Goal: Complete application form: Complete application form

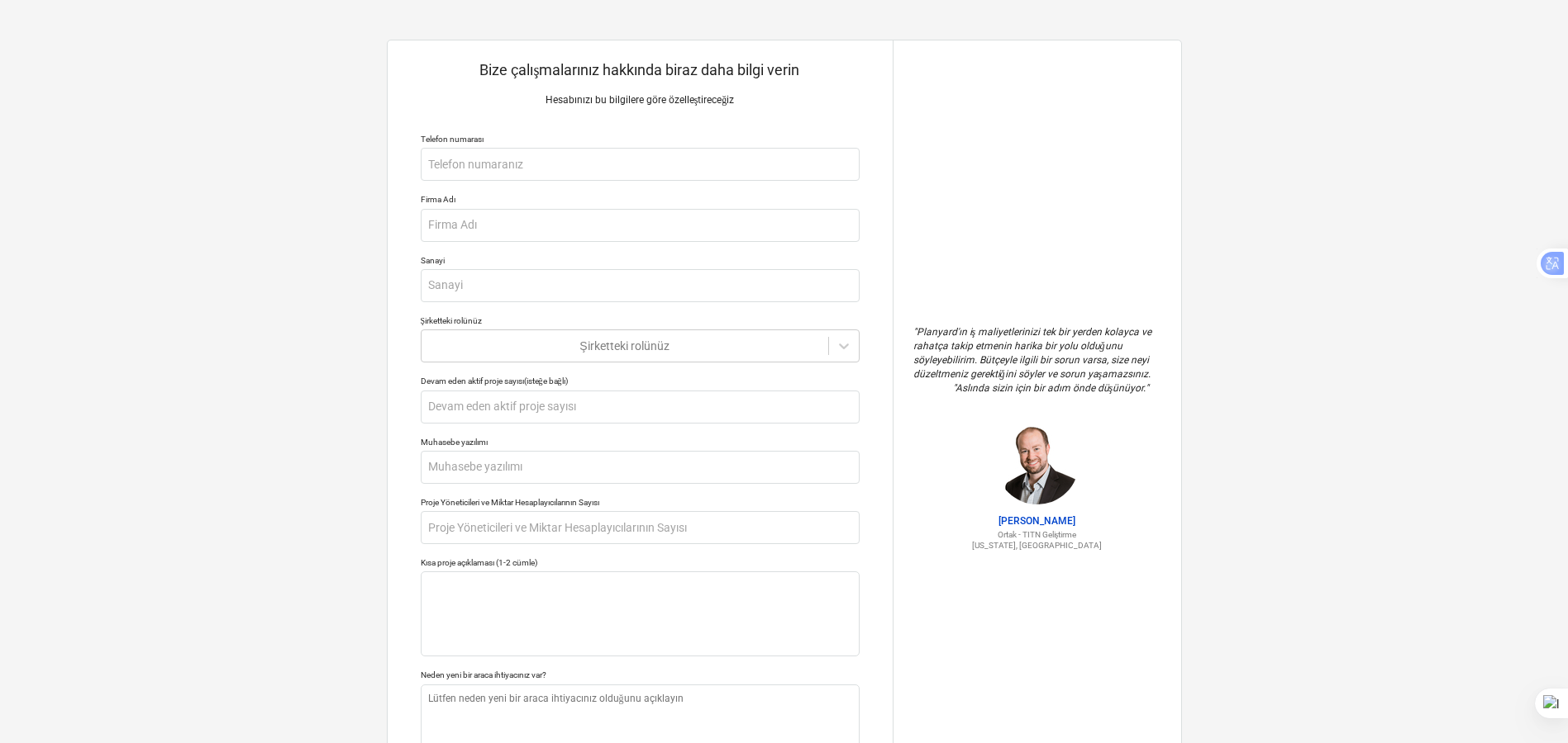
click at [279, 268] on div "Bize çalışmalarınız hakkında biraz daha bilgi verin Hesabınızı bu bilgilere gör…" at bounding box center [784, 438] width 1568 height 876
click at [474, 176] on input "text" at bounding box center [640, 164] width 439 height 33
type textarea "x"
type input "+"
type textarea "x"
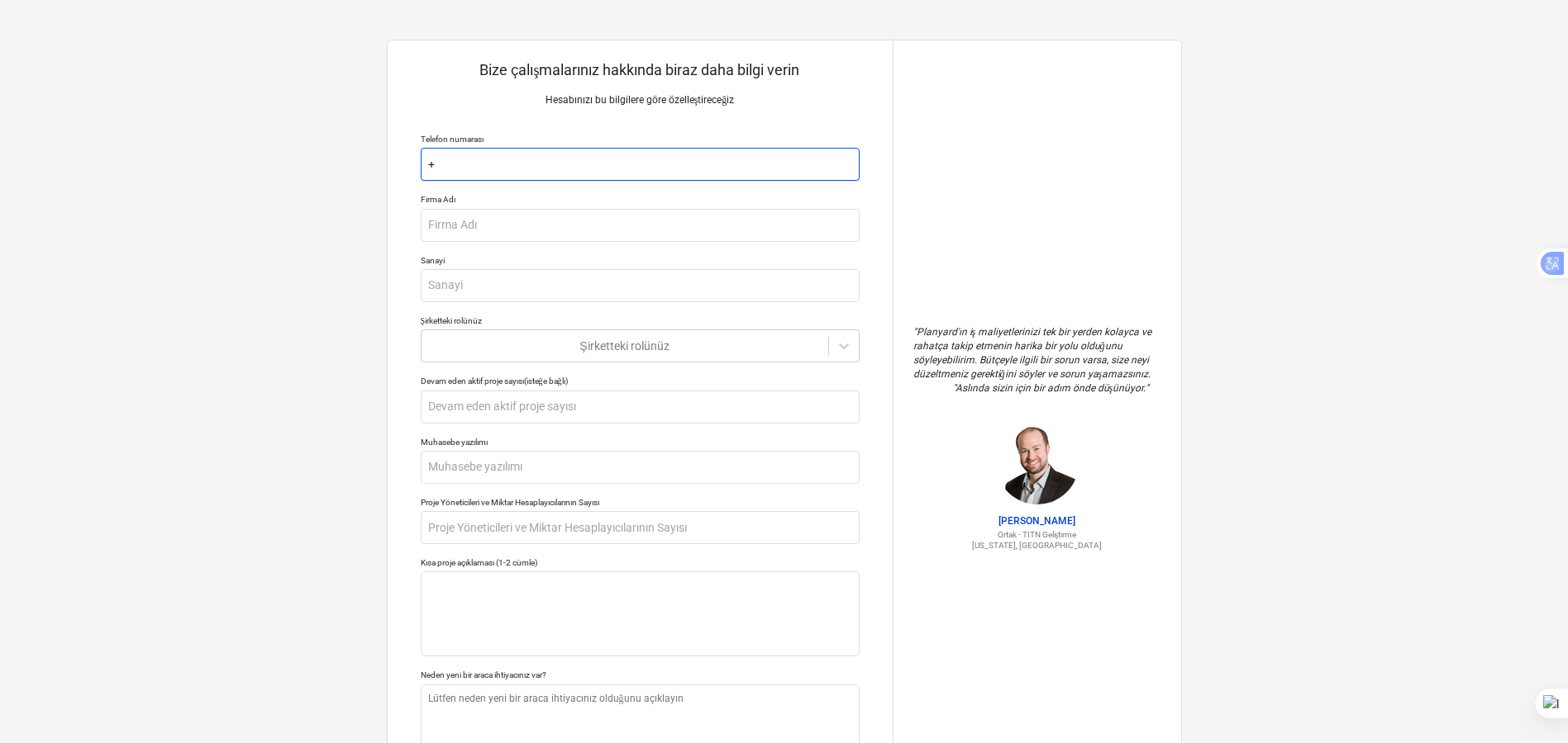
type input "+9"
type textarea "x"
type input "+90"
type textarea "x"
type input "+90"
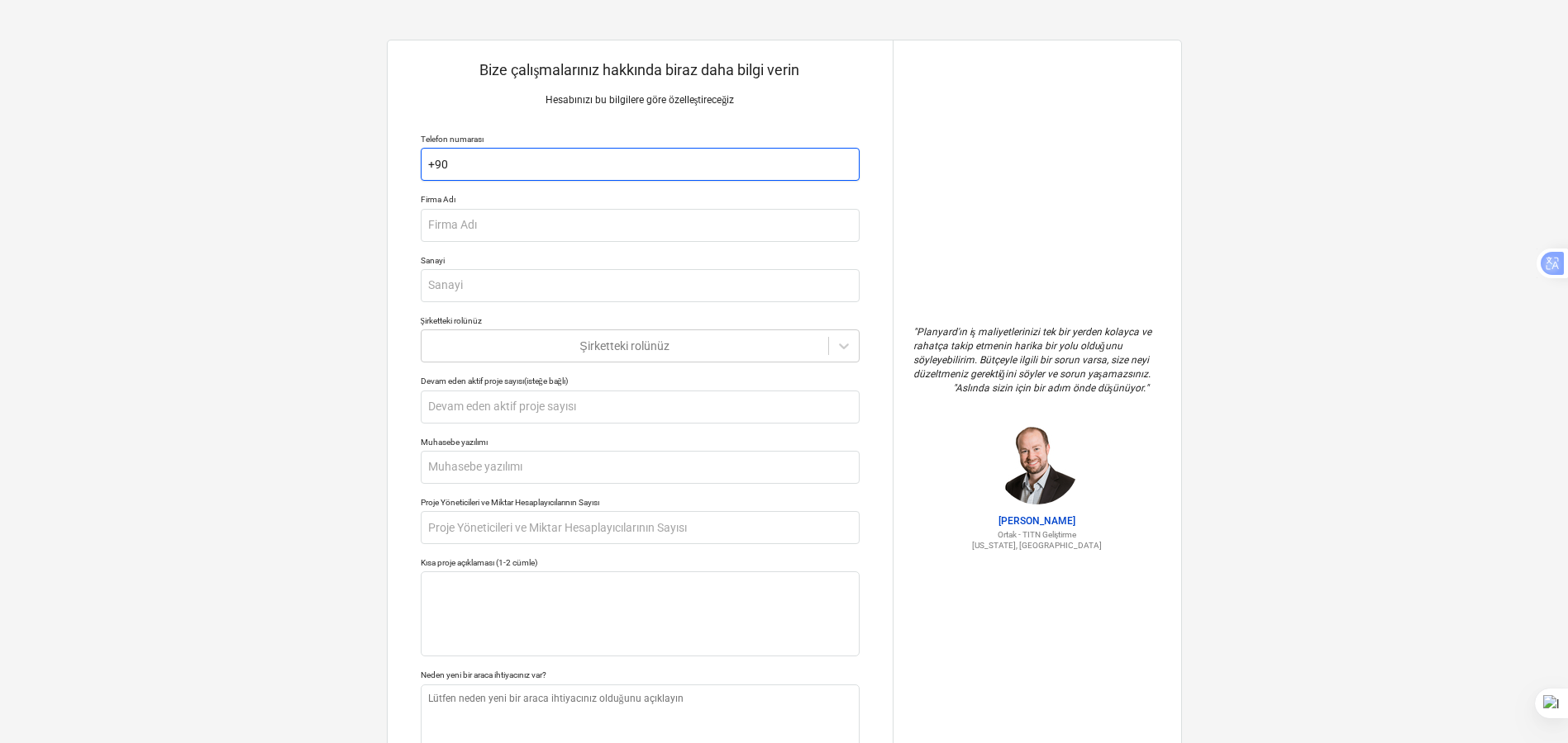
type textarea "x"
type input "+90 5"
type textarea "x"
type input "+90 53"
type textarea "x"
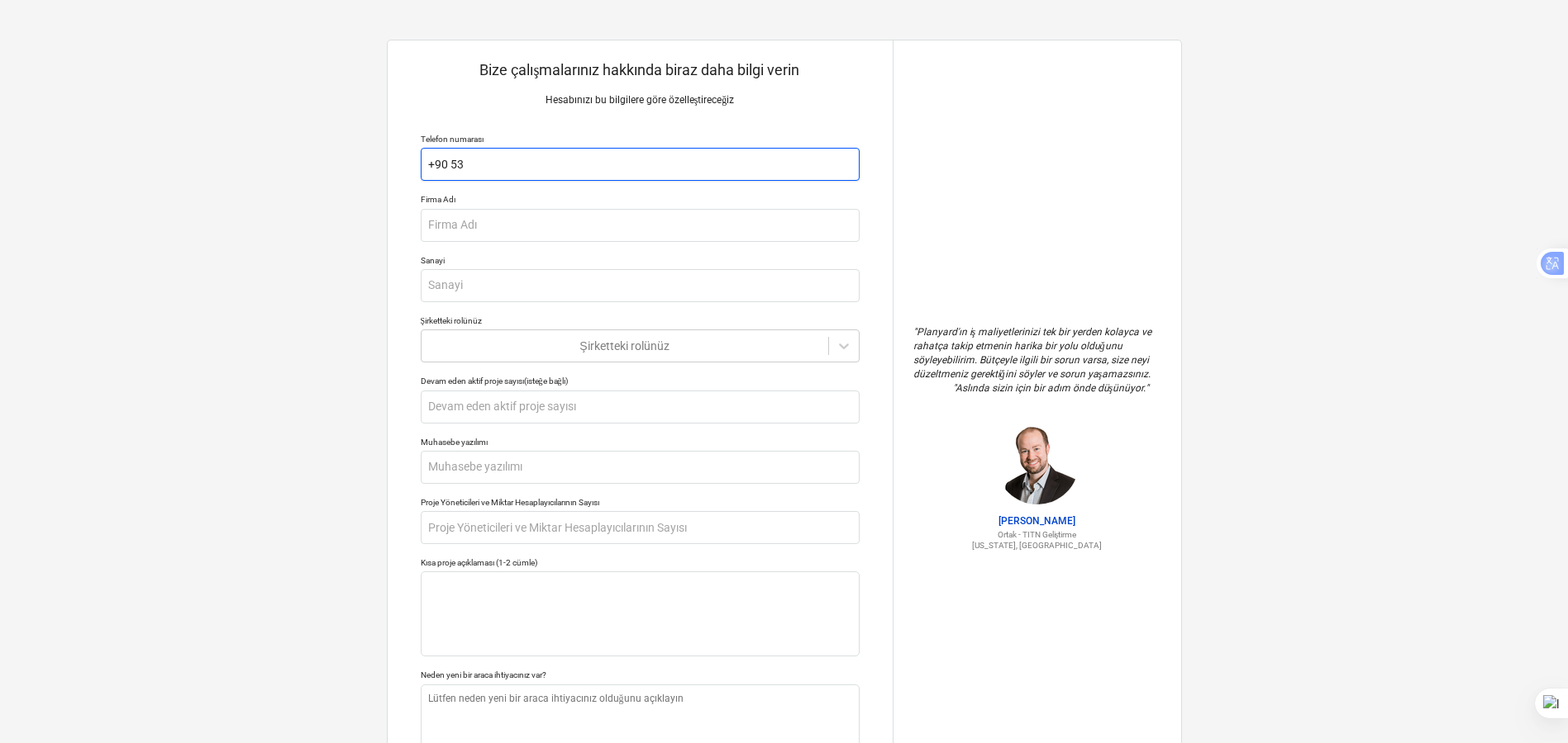
type input "+90 530"
type textarea "x"
type input "+90 530"
type textarea "x"
type input "+90 530 1"
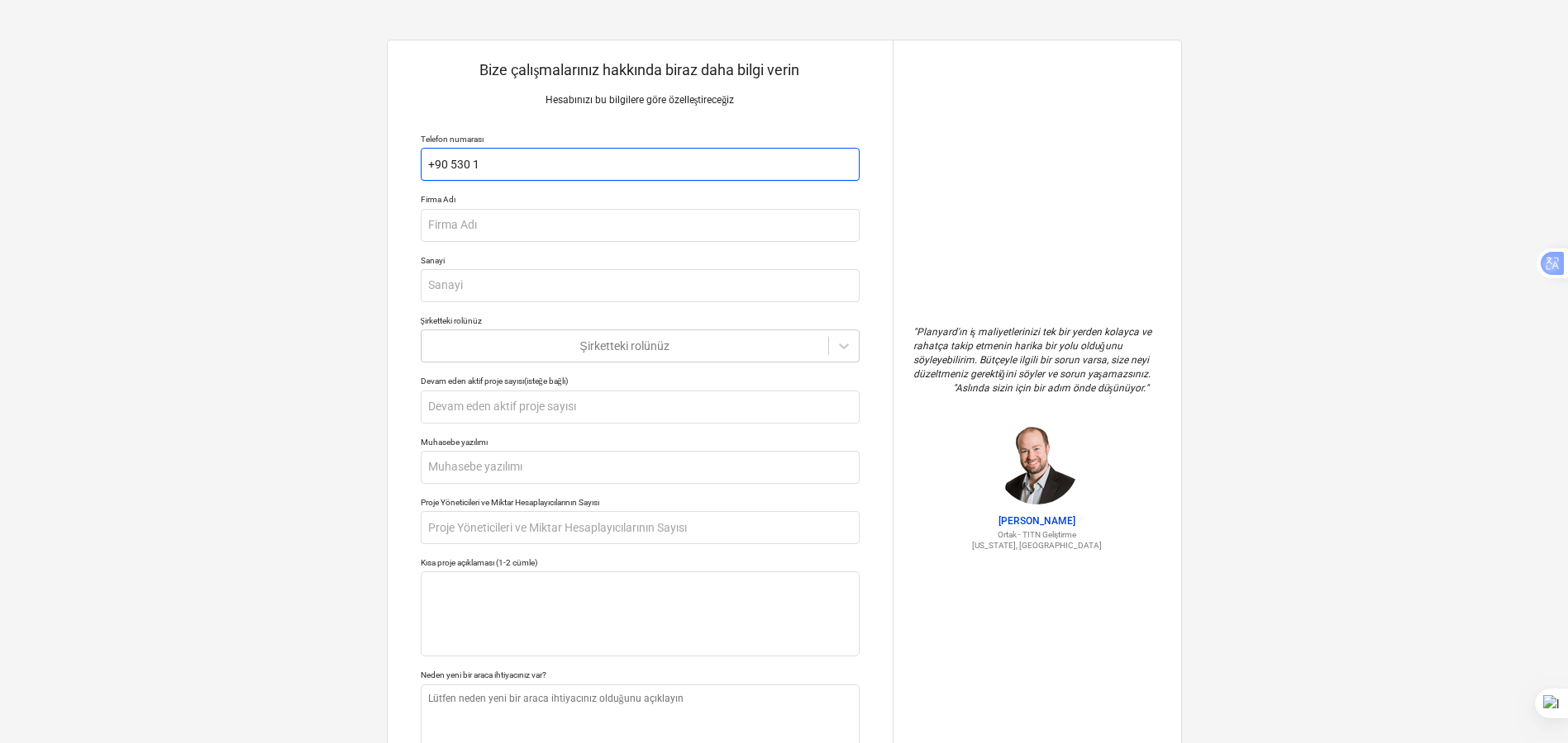
type textarea "x"
type input "[PHONE_NUMBER]"
type textarea "x"
type input "[PHONE_NUMBER]"
type textarea "x"
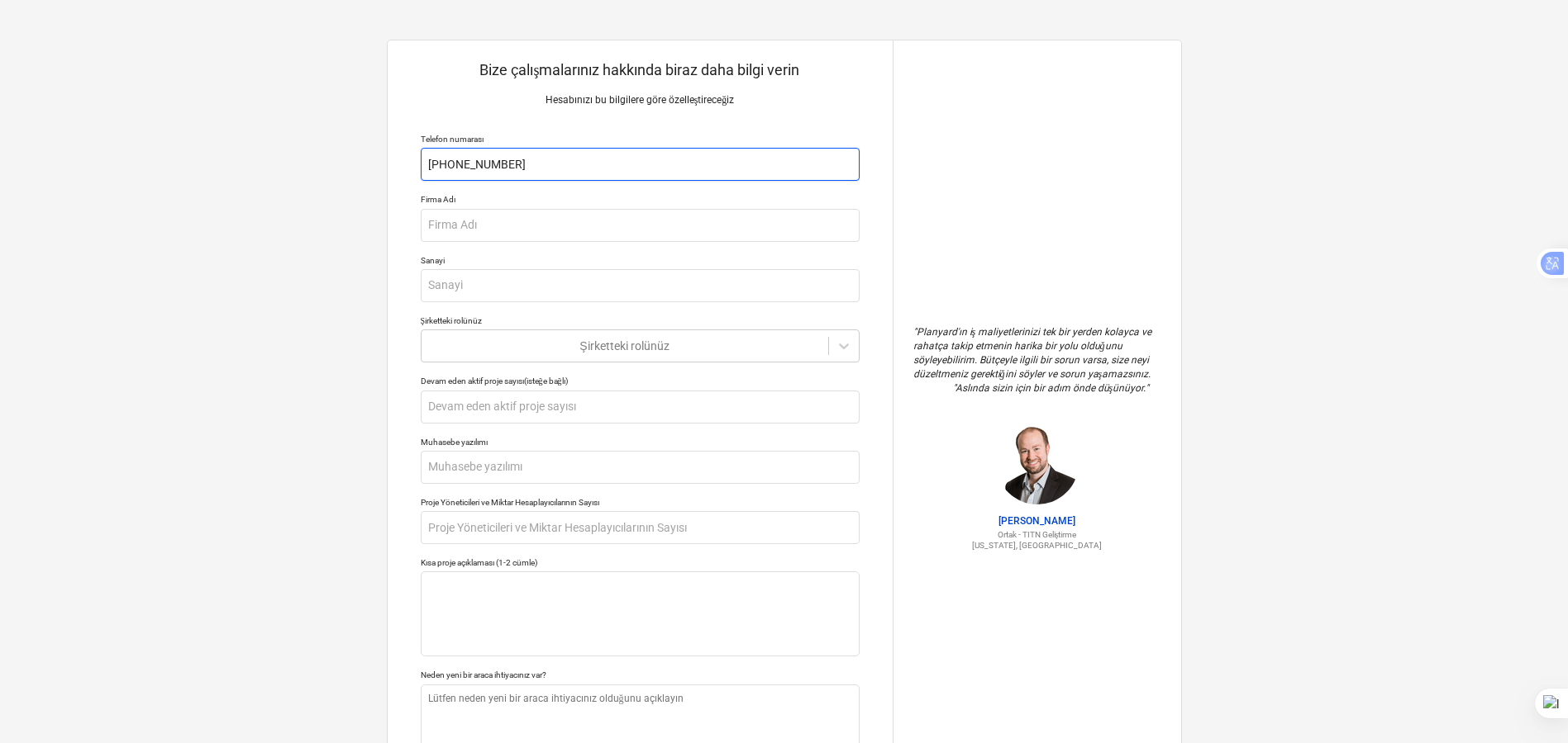
type input "[PHONE_NUMBER]"
type textarea "x"
type input "[PHONE_NUMBER]"
type textarea "x"
type input "[PHONE_NUMBER]"
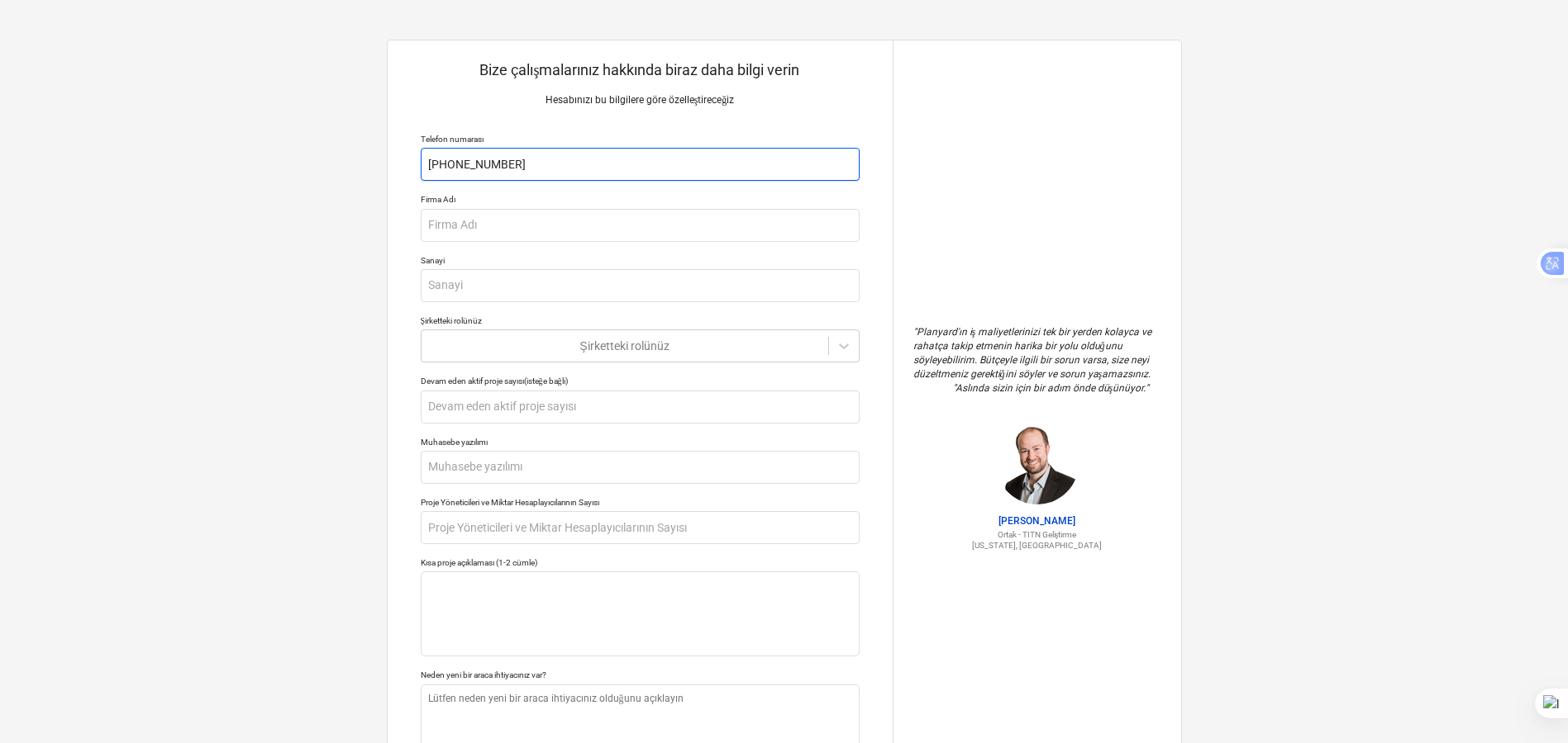
type textarea "x"
type input "[PHONE_NUMBER]"
type textarea "x"
type input "[PHONE_NUMBER]"
click at [459, 214] on input "text" at bounding box center [640, 224] width 439 height 33
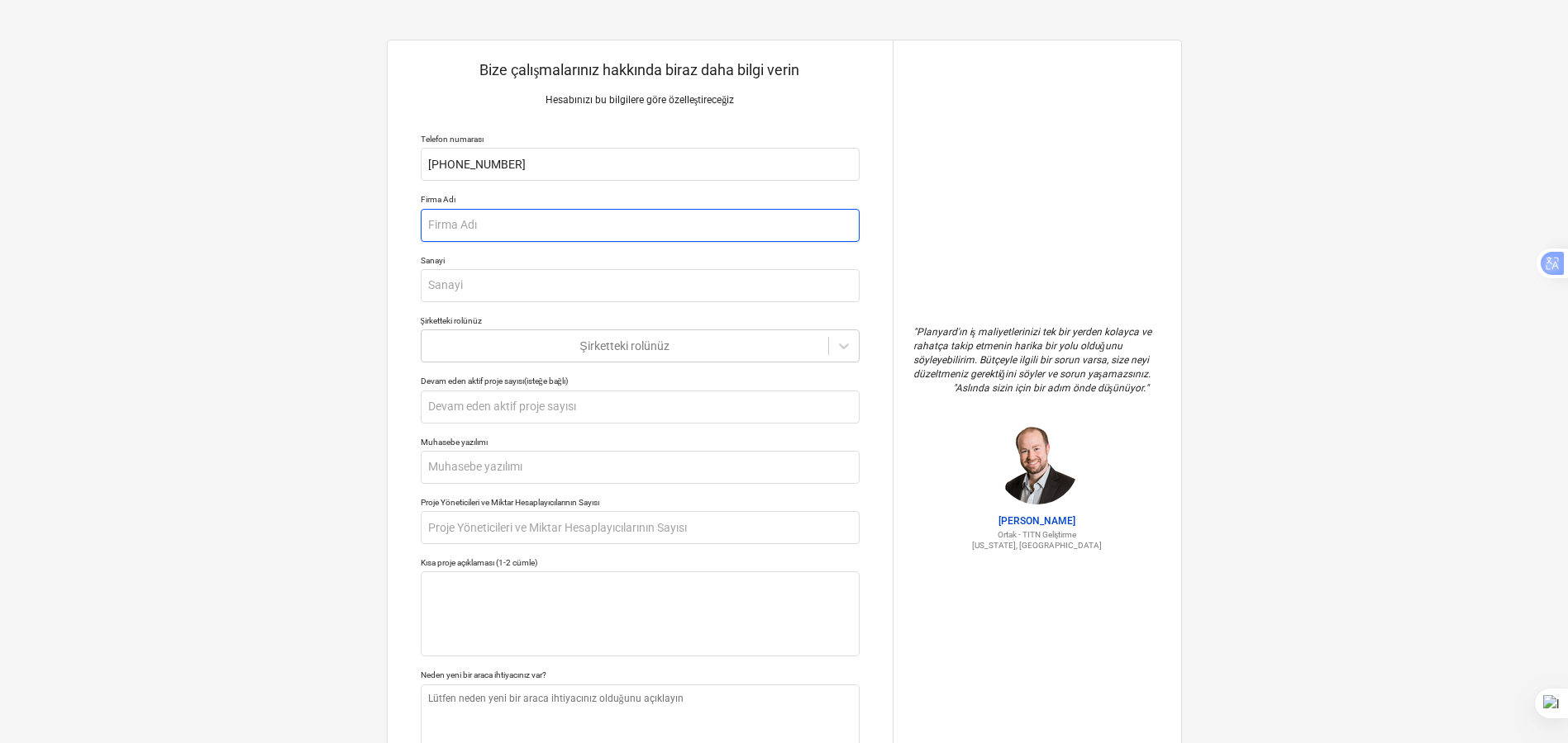
type textarea "x"
type input "R"
type textarea "x"
type input "Re"
type textarea "x"
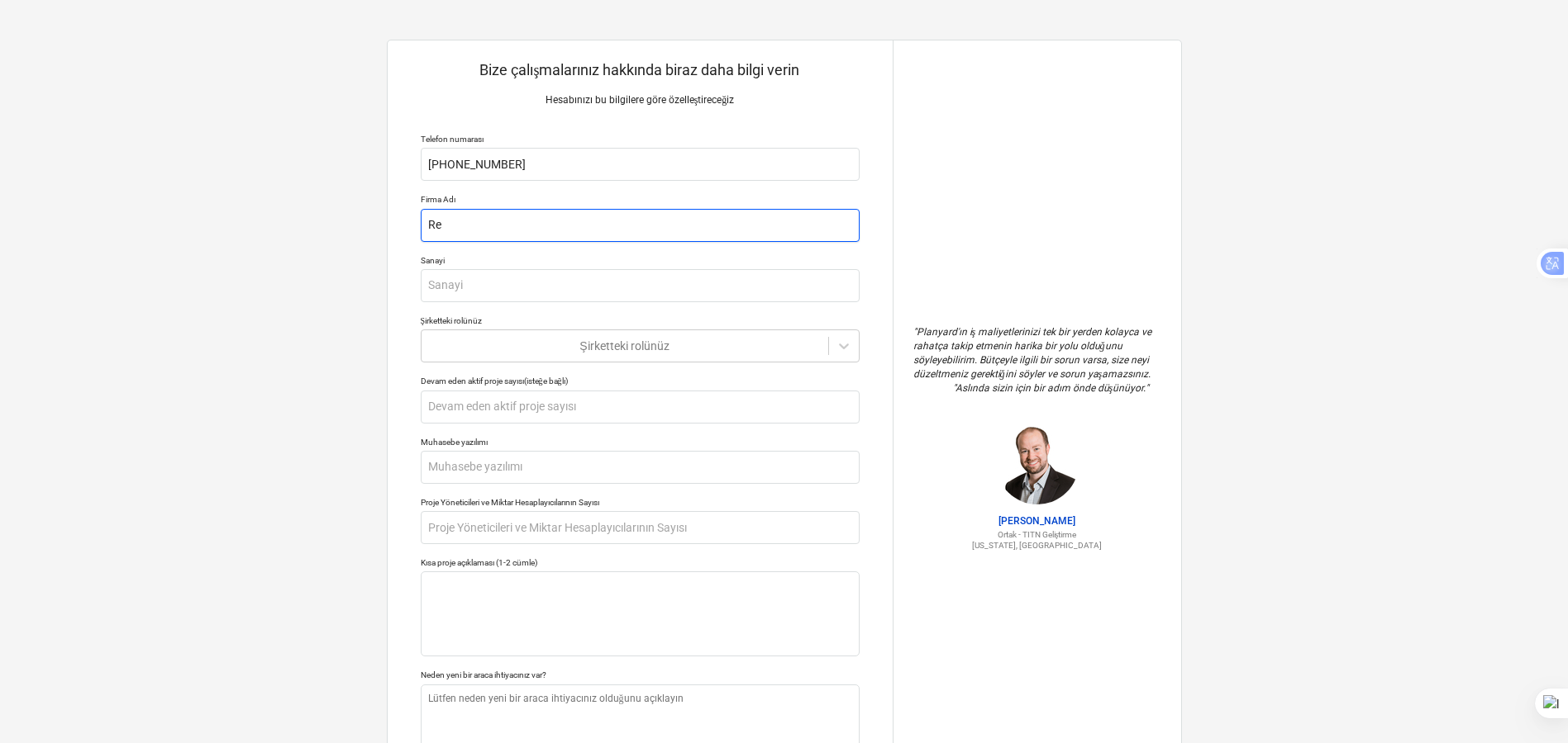
type input "Rev"
type textarea "x"
type input "Revi"
type textarea "x"
type input "Revi"
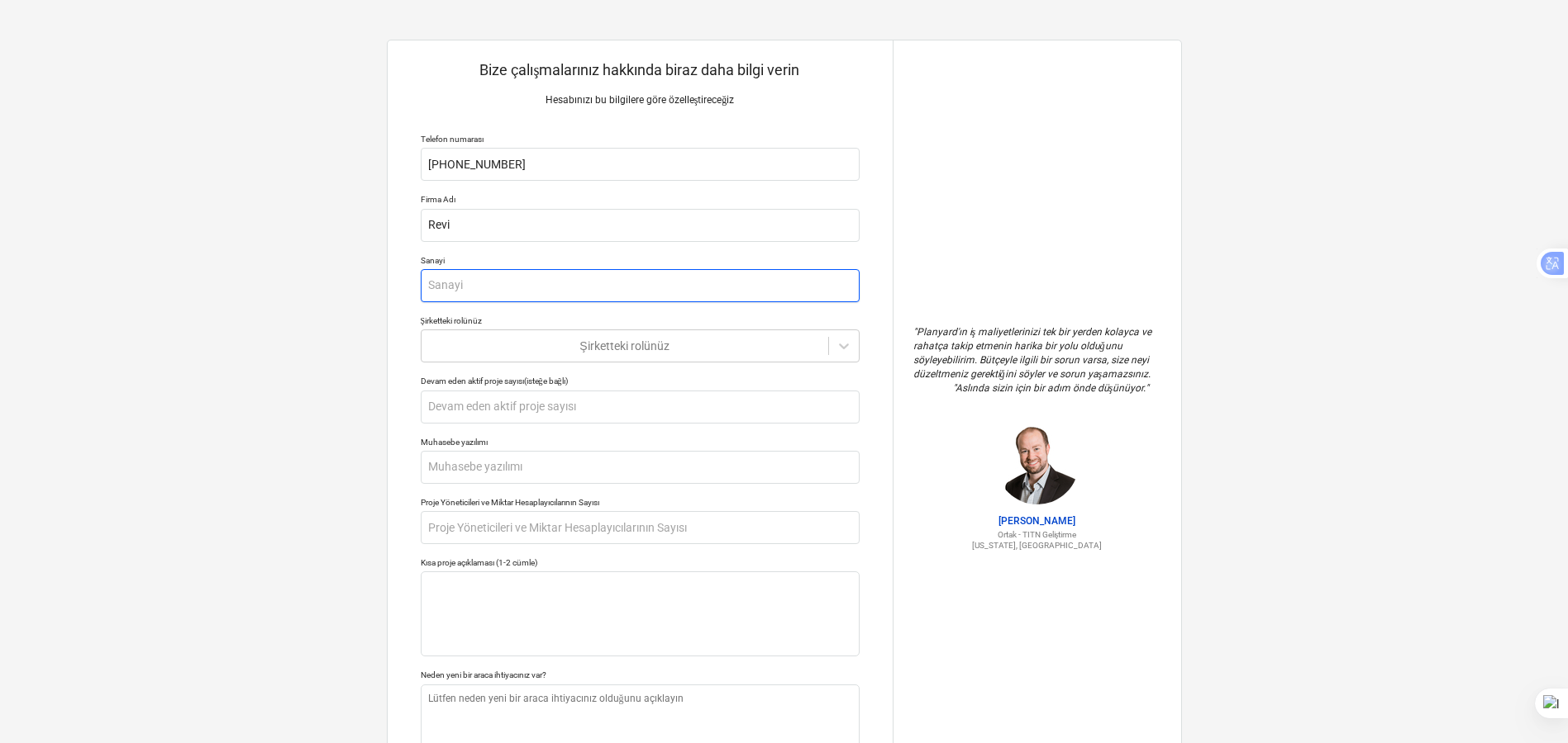
click at [456, 280] on input "text" at bounding box center [640, 285] width 439 height 33
type textarea "x"
type input "İ"
type textarea "x"
type input "İç"
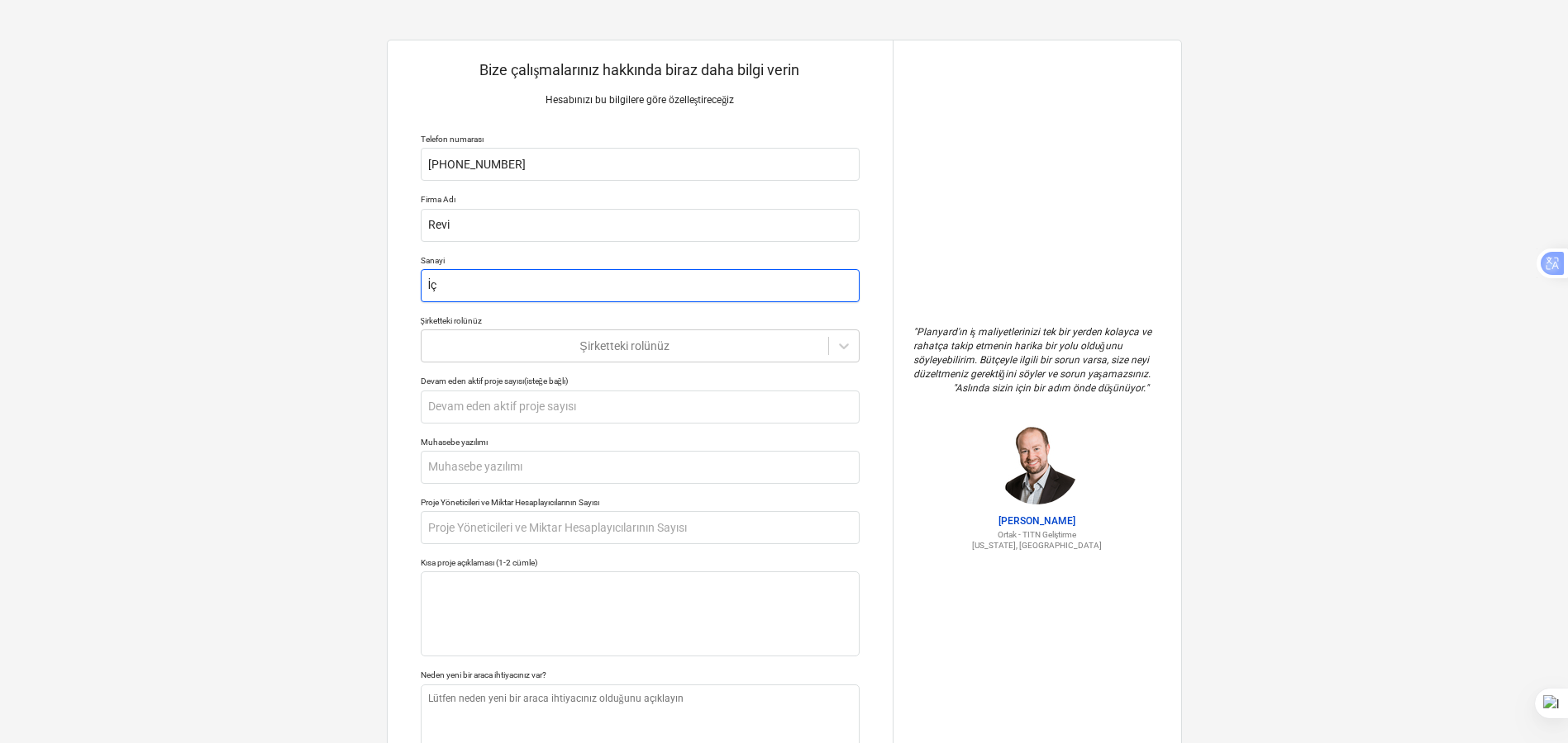
type textarea "x"
type input "İ"
type textarea "x"
type input "İ"
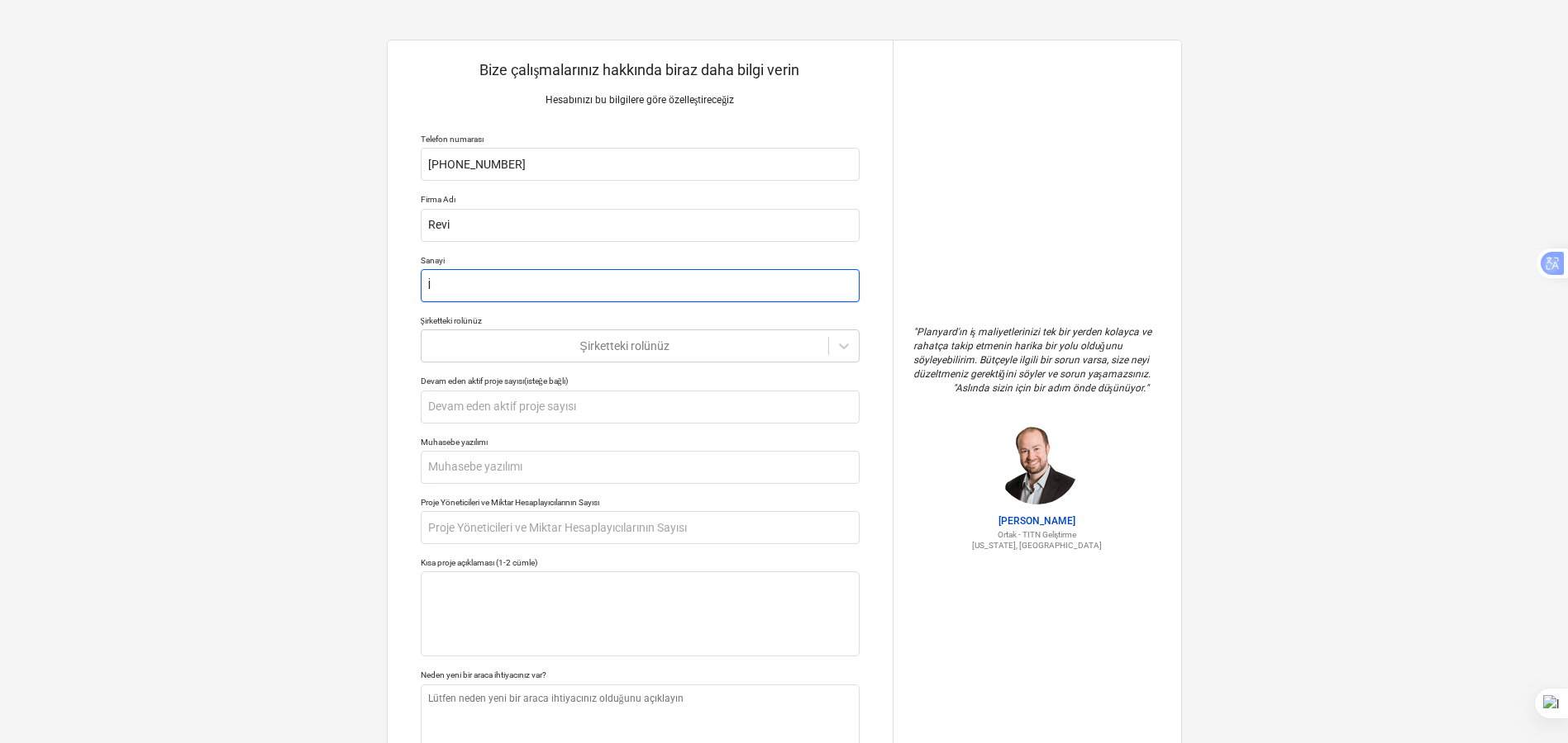
type textarea "x"
type input "ı"
type textarea "x"
type input "ıN"
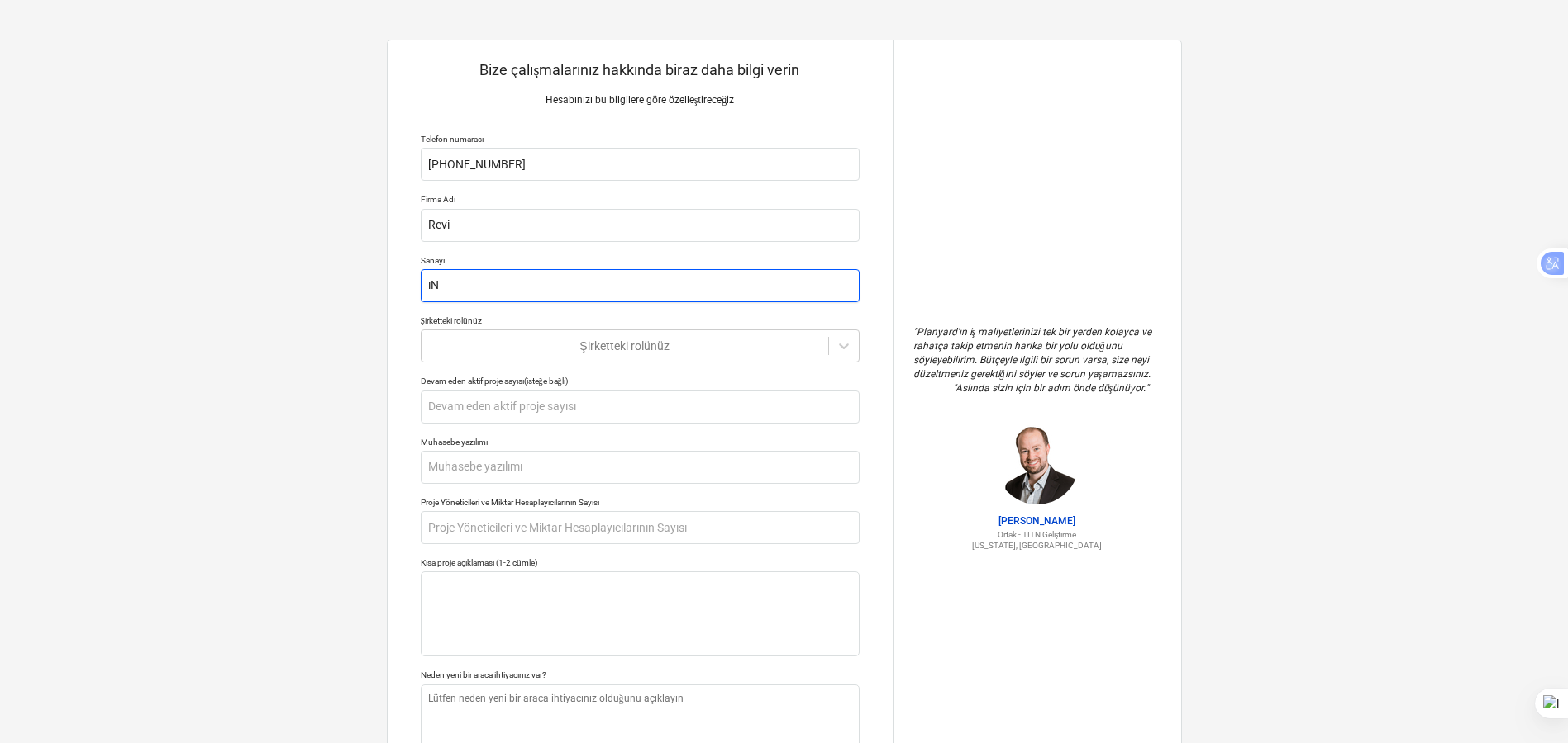
type textarea "x"
type input "ı"
type textarea "x"
type input "I"
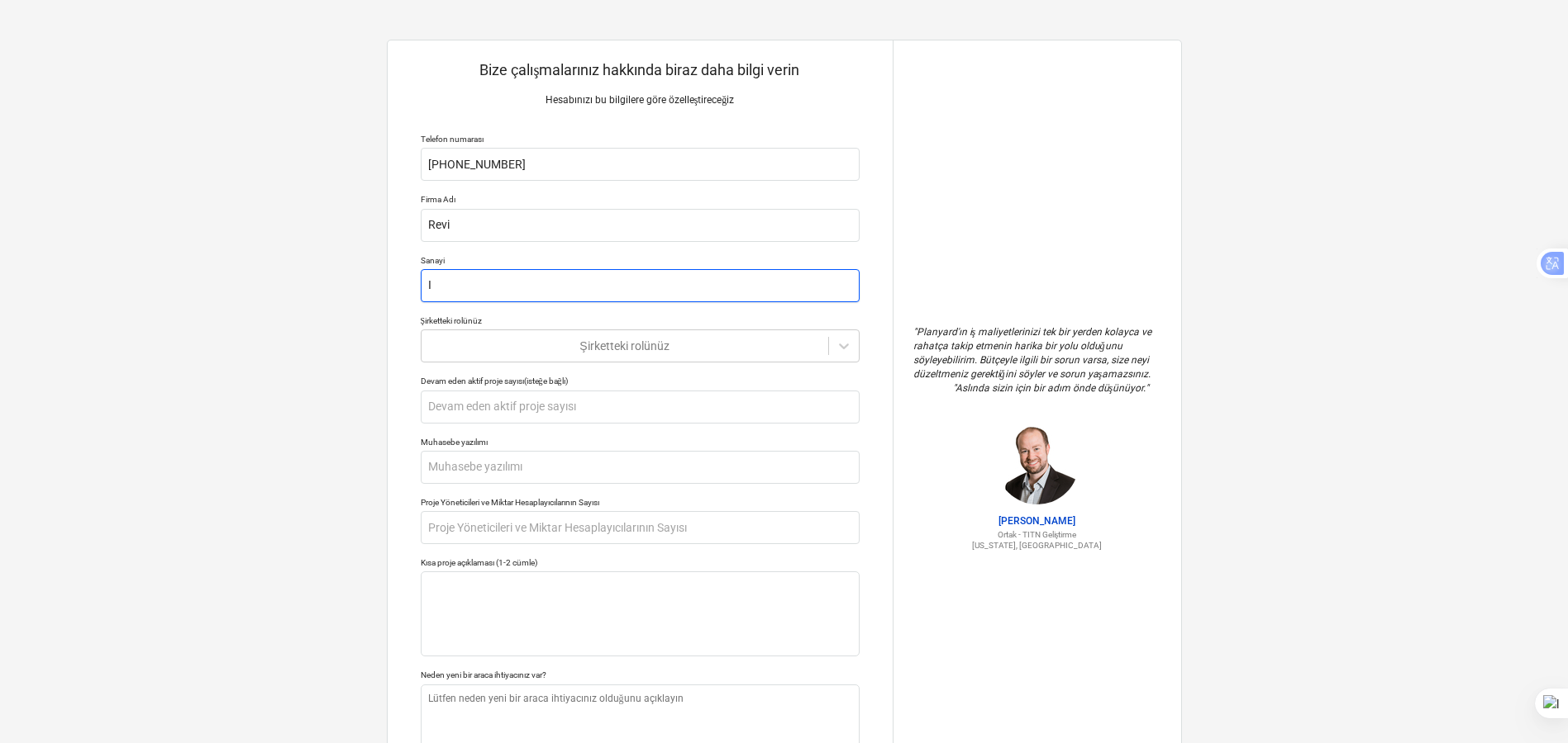
type textarea "x"
type input "In"
type textarea "x"
type input "Int"
type textarea "x"
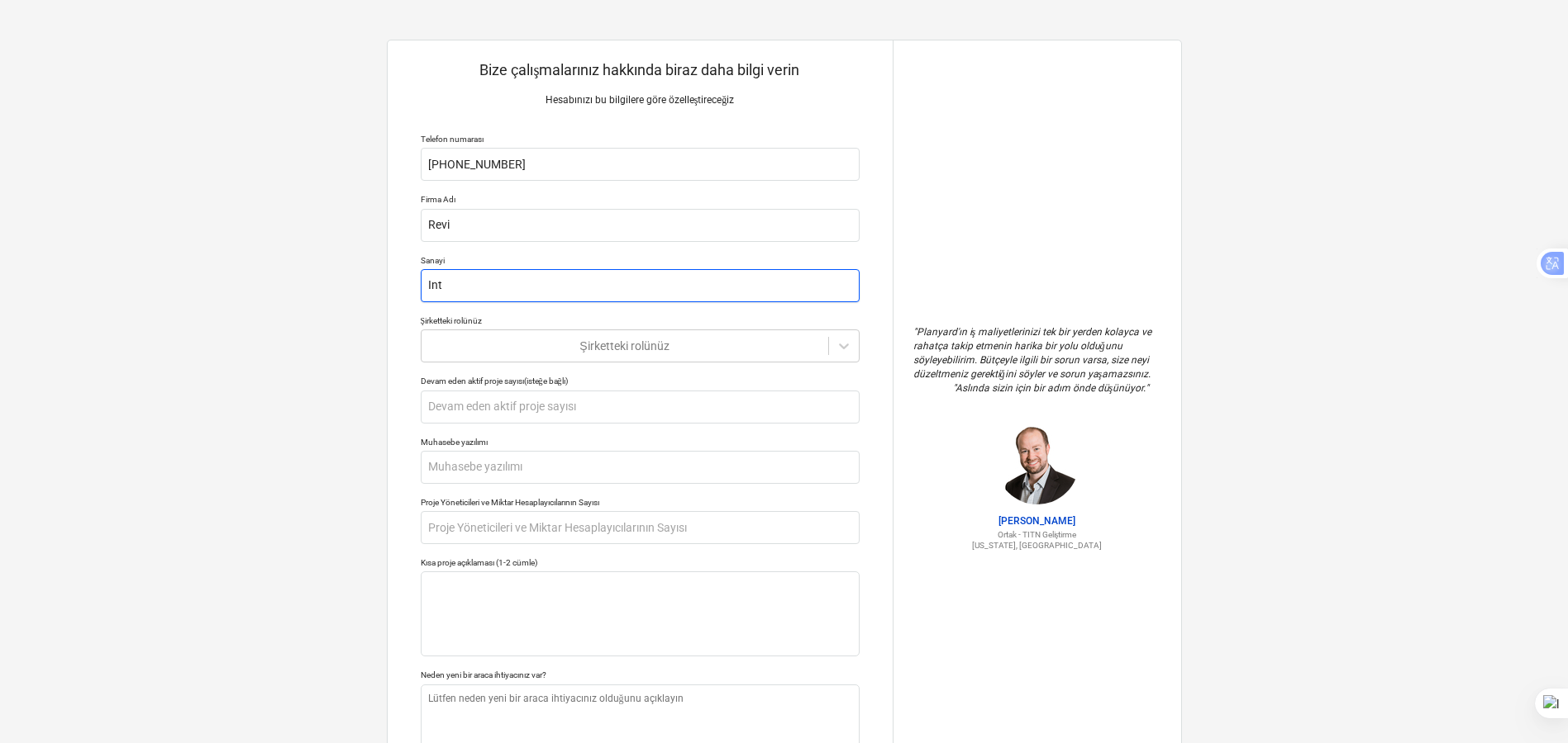
type input "Inte"
type textarea "x"
type input "Inter"
type textarea "x"
type input "Interi"
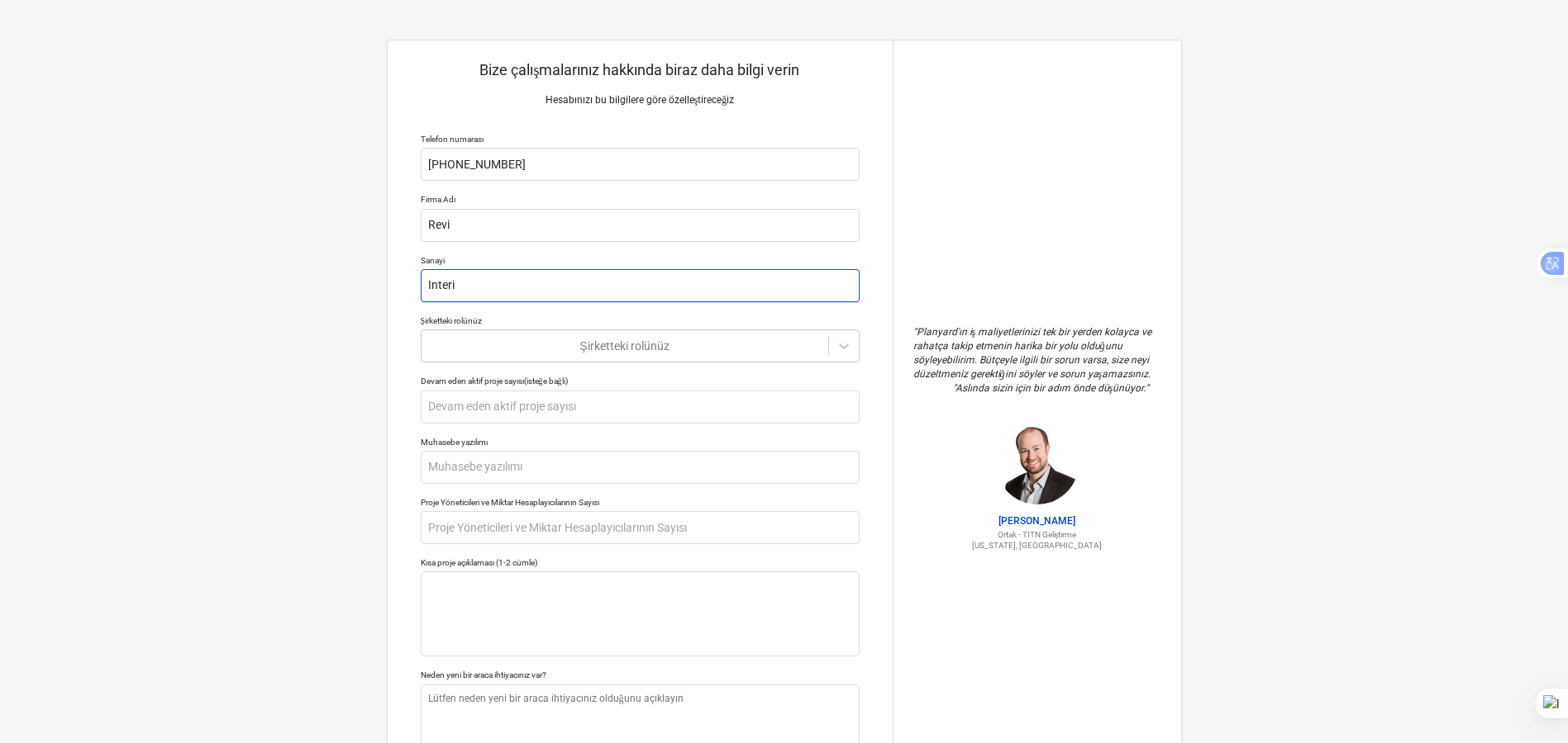
type textarea "x"
type input "Interio"
type textarea "x"
type input "Interior"
type textarea "x"
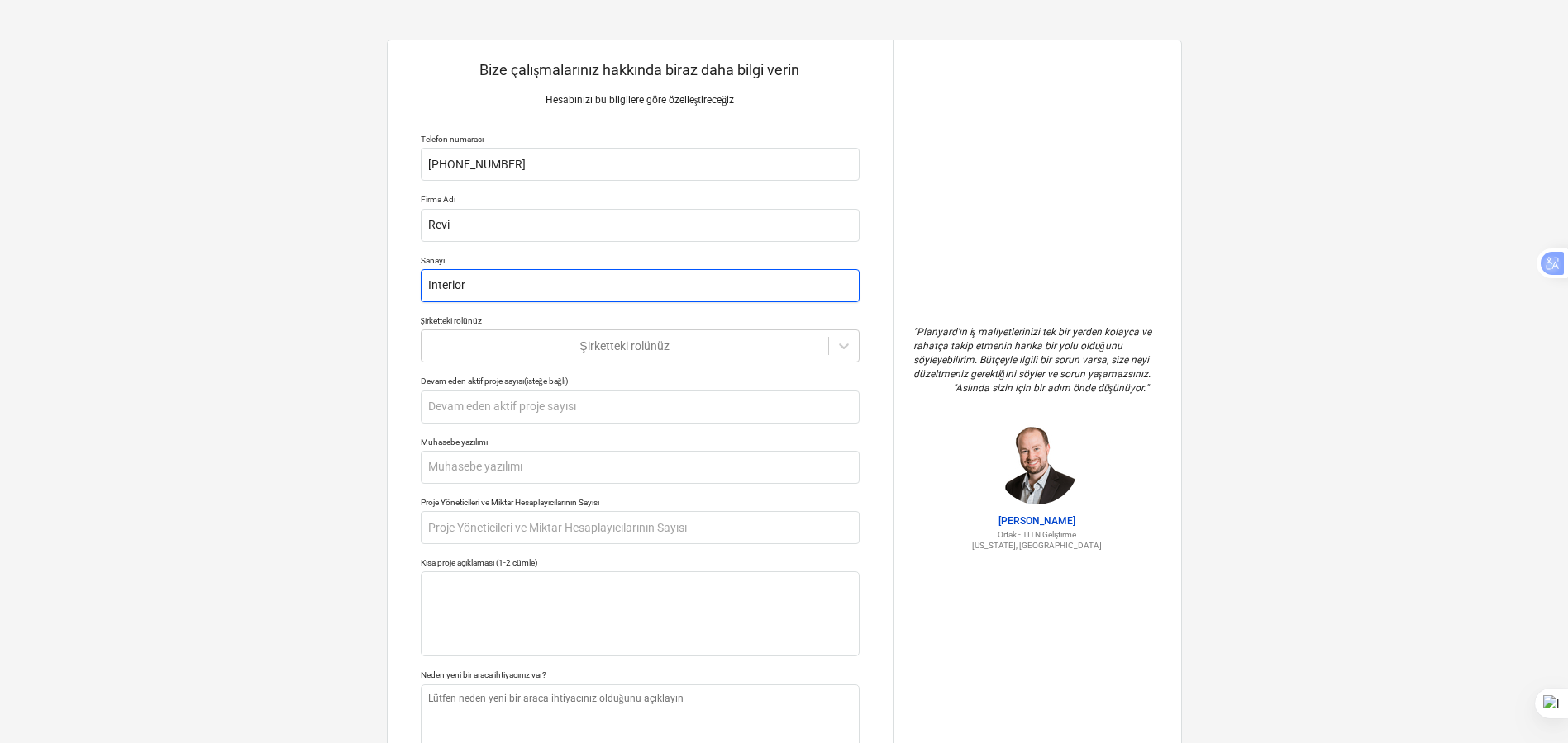
type input "Interior"
type textarea "x"
type input "Interior A"
type textarea "x"
type input "Interior AR"
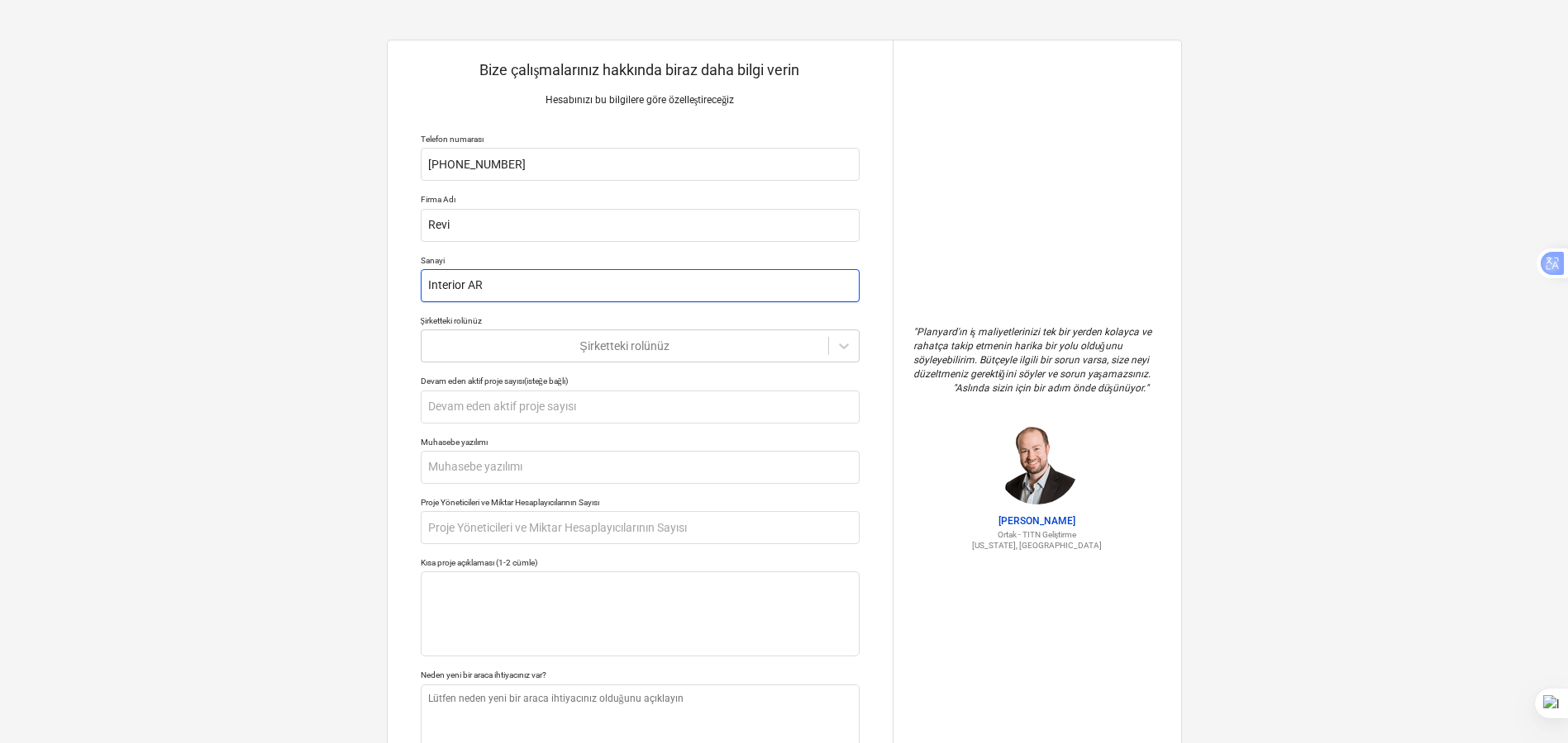
type textarea "x"
type input "Interior A"
type textarea "x"
type input "Interior Ar"
type textarea "x"
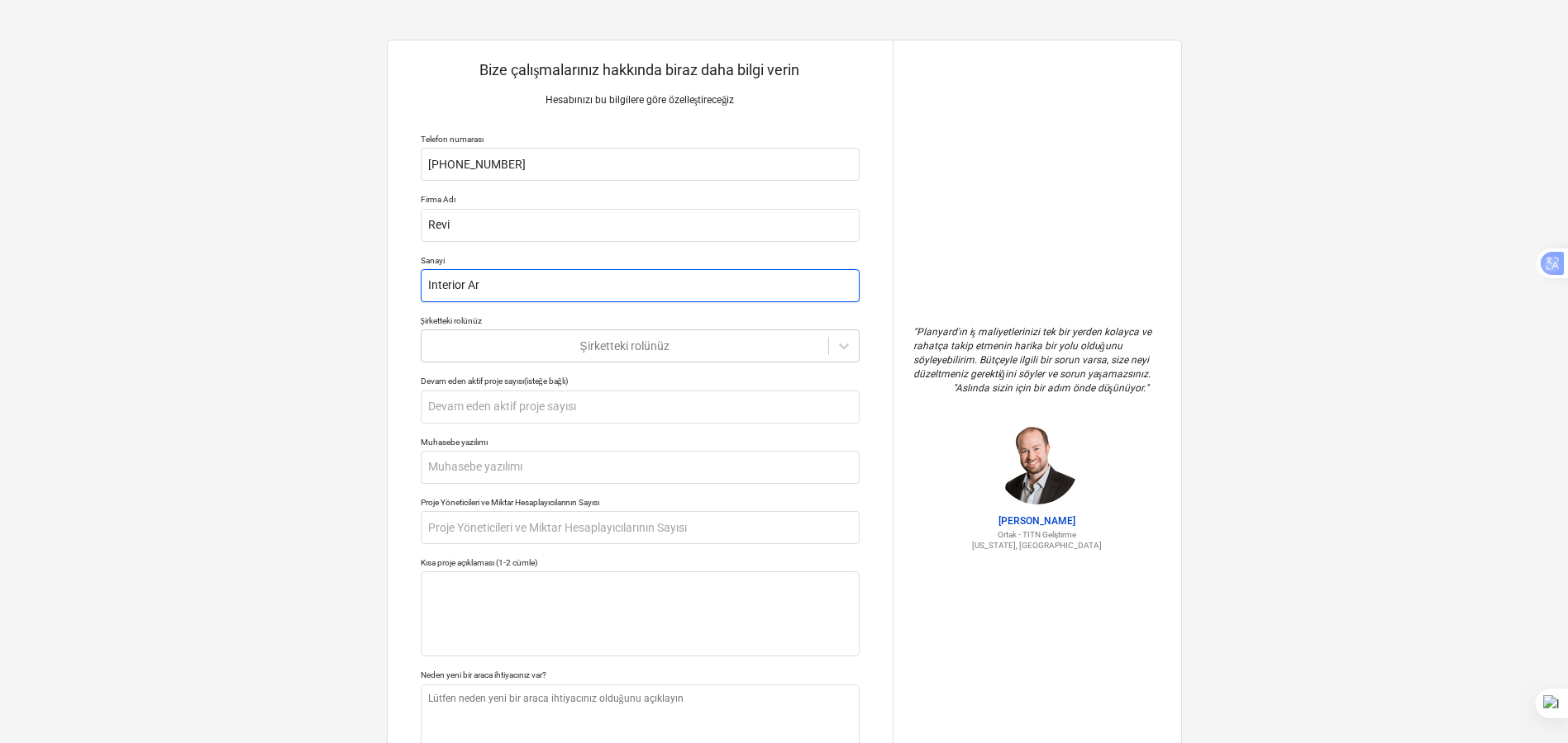
type input "Interior Arc"
type textarea "x"
type input "Interior Arch"
type textarea "x"
type input "Interior Archi"
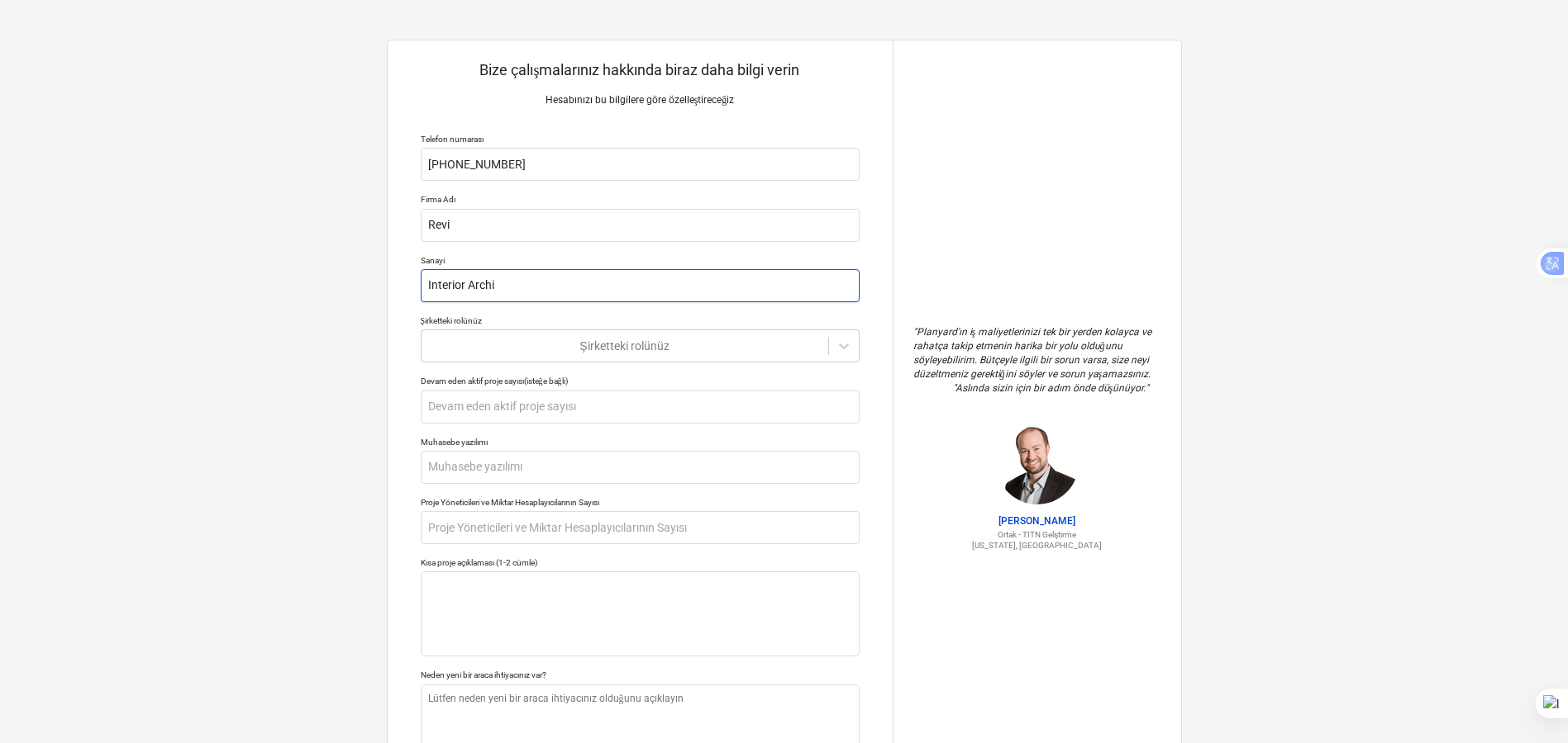
type textarea "x"
type input "Interior Archit"
type textarea "x"
type input "Interior Archite"
type textarea "x"
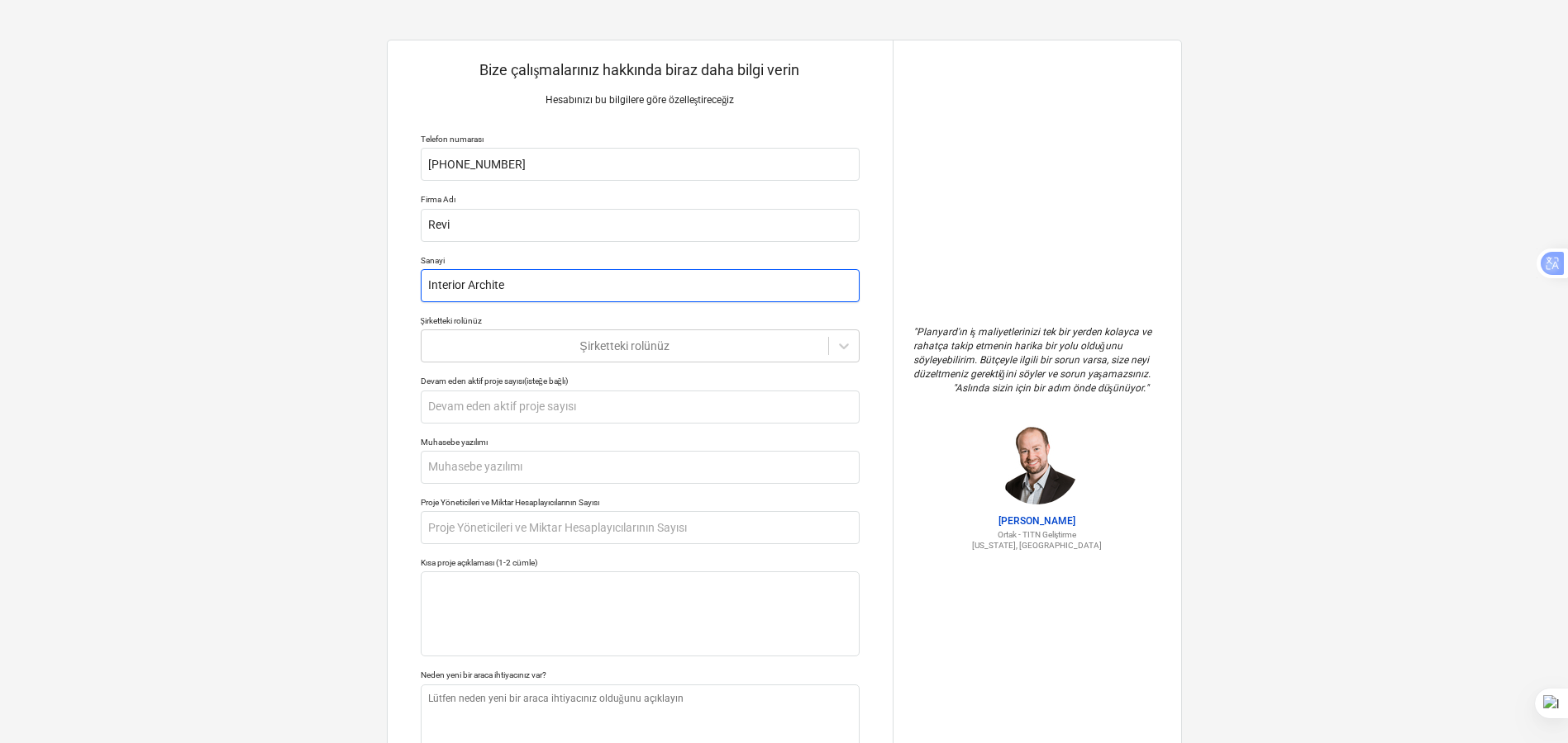
type input "Interior Architec"
type textarea "x"
type input "Interior Architect"
type textarea "x"
type input "Interior Architectu"
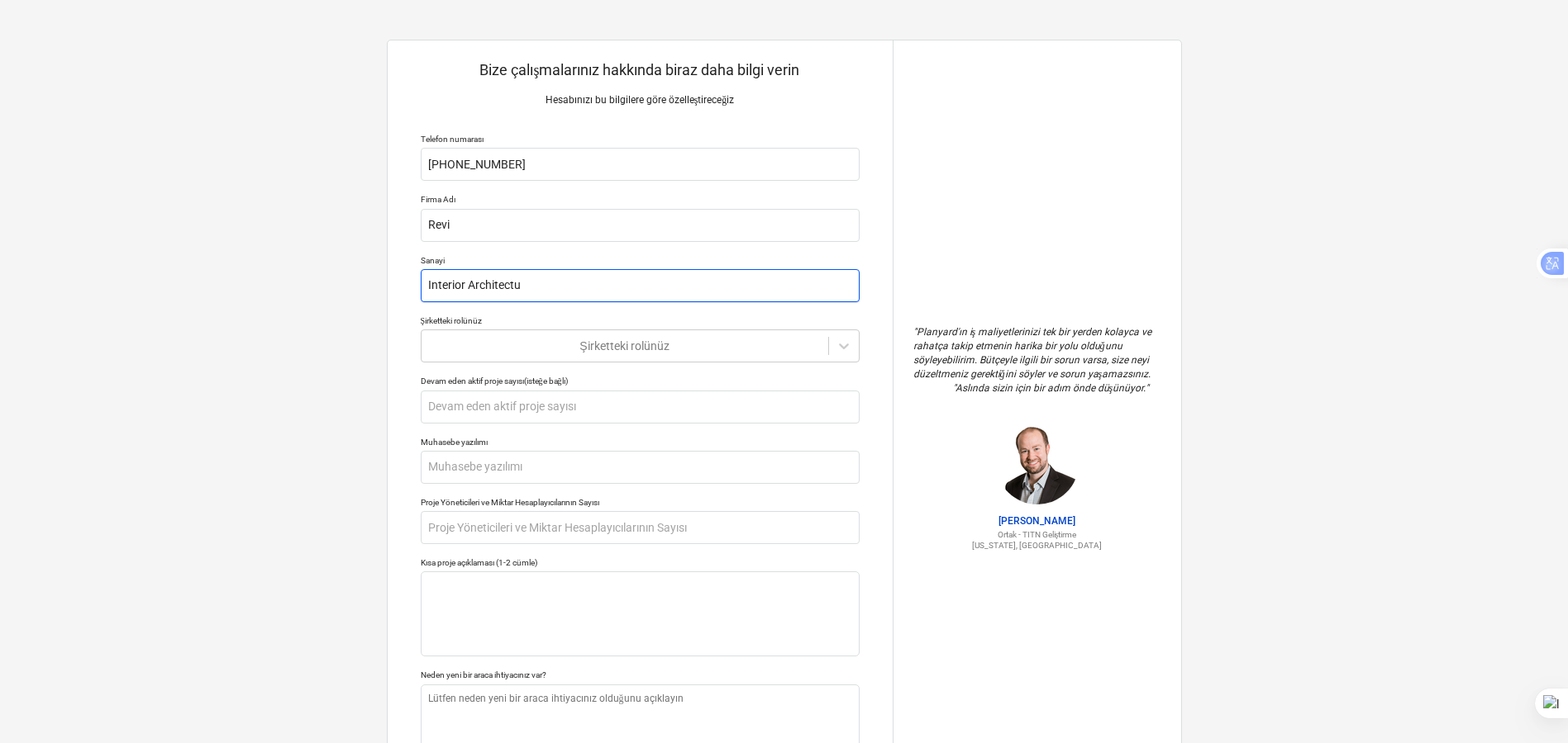
type textarea "x"
type input "Interior Architectur"
type textarea "x"
type input "Interior Architecture"
type textarea "x"
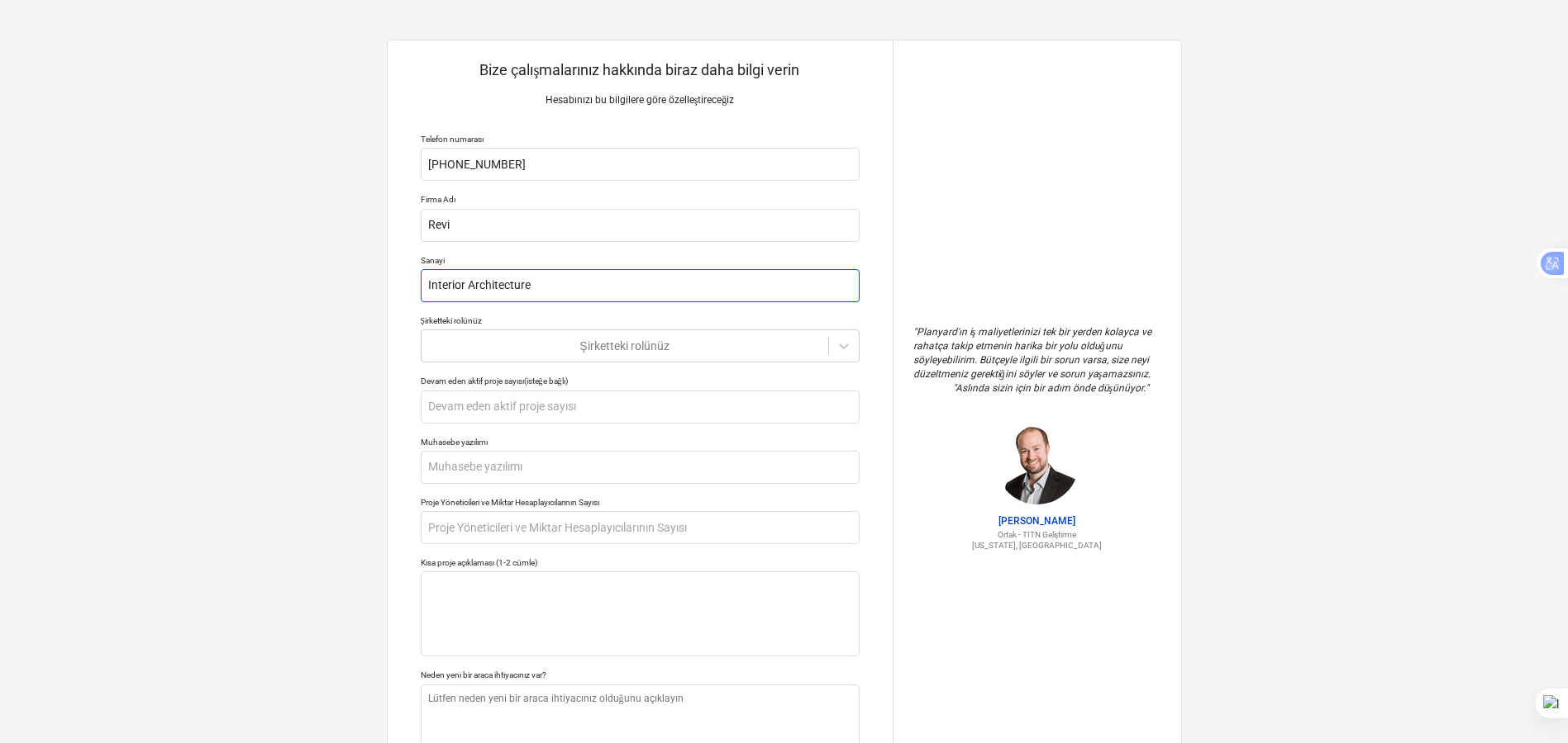
type input "Interior Architecture"
type textarea "x"
type input "Interior Architecture a"
type textarea "x"
type input "Interior Architecture an"
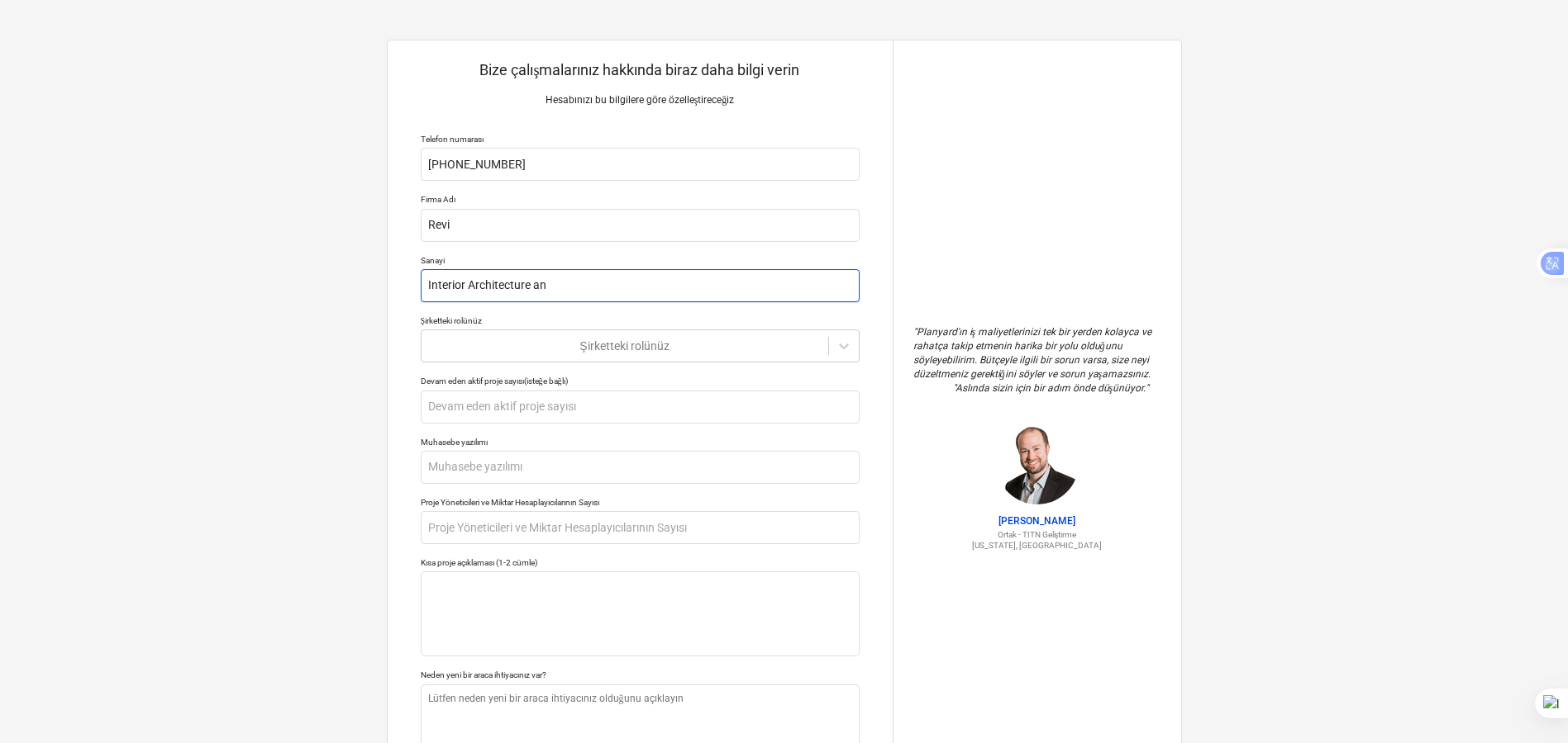
type textarea "x"
type input "Interior Architecture and"
type textarea "x"
type input "Interior Architecture and"
type textarea "x"
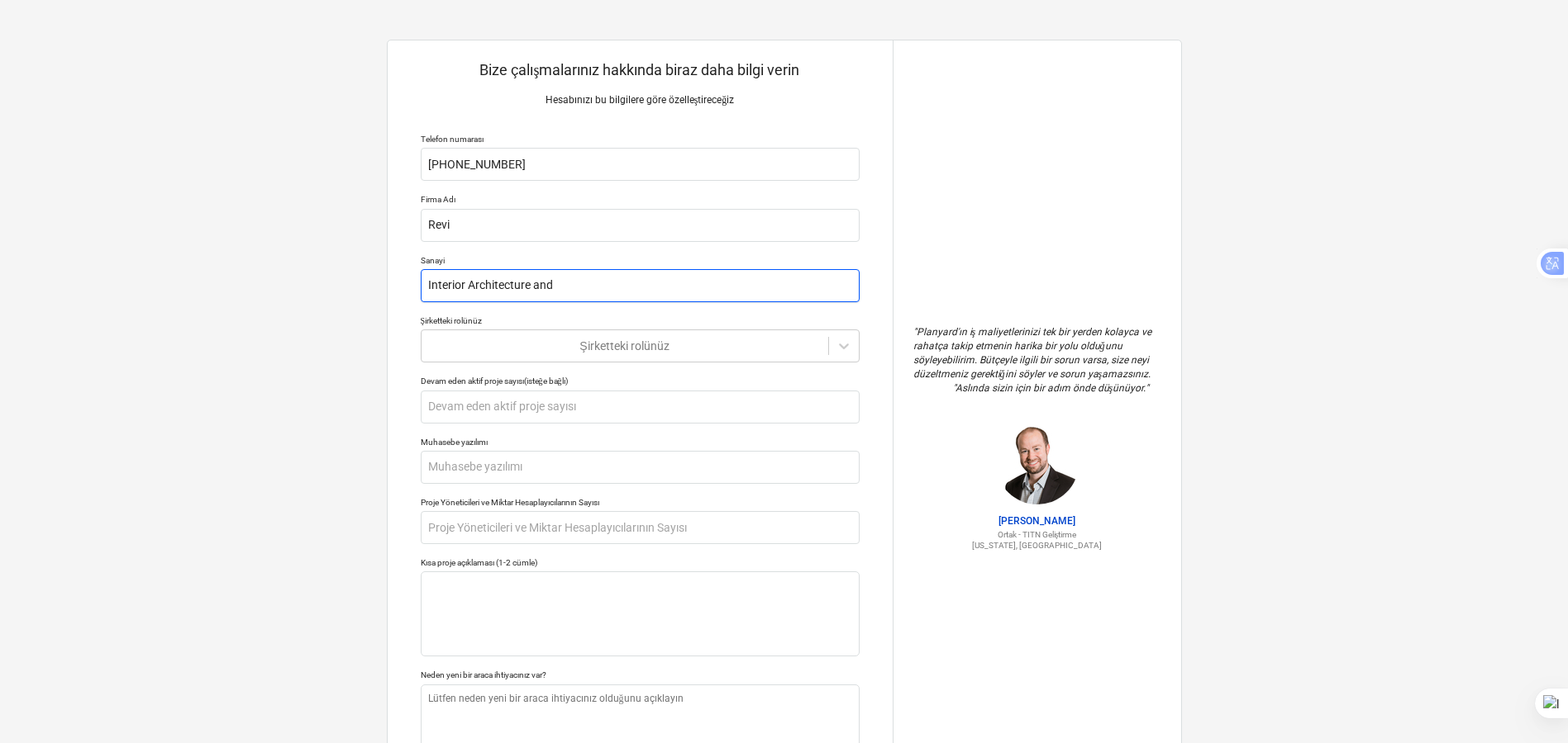
type input "Interior Architecture and C"
type textarea "x"
type input "Interior Architecture and Co"
type textarea "x"
type input "Interior Architecture and Cons"
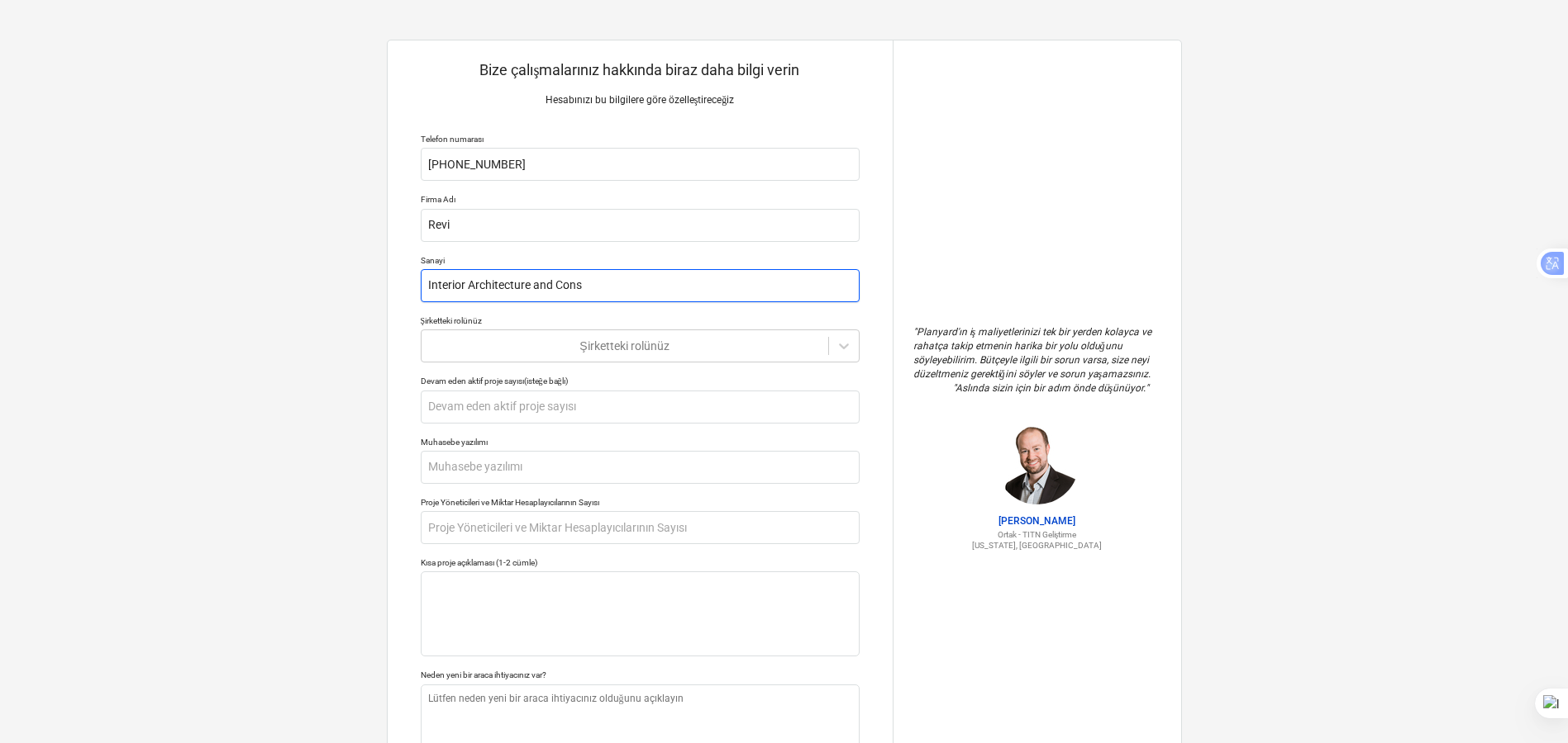
type textarea "x"
type input "Interior Architecture and Const"
type textarea "x"
type input "Interior Architecture and Constr"
type textarea "x"
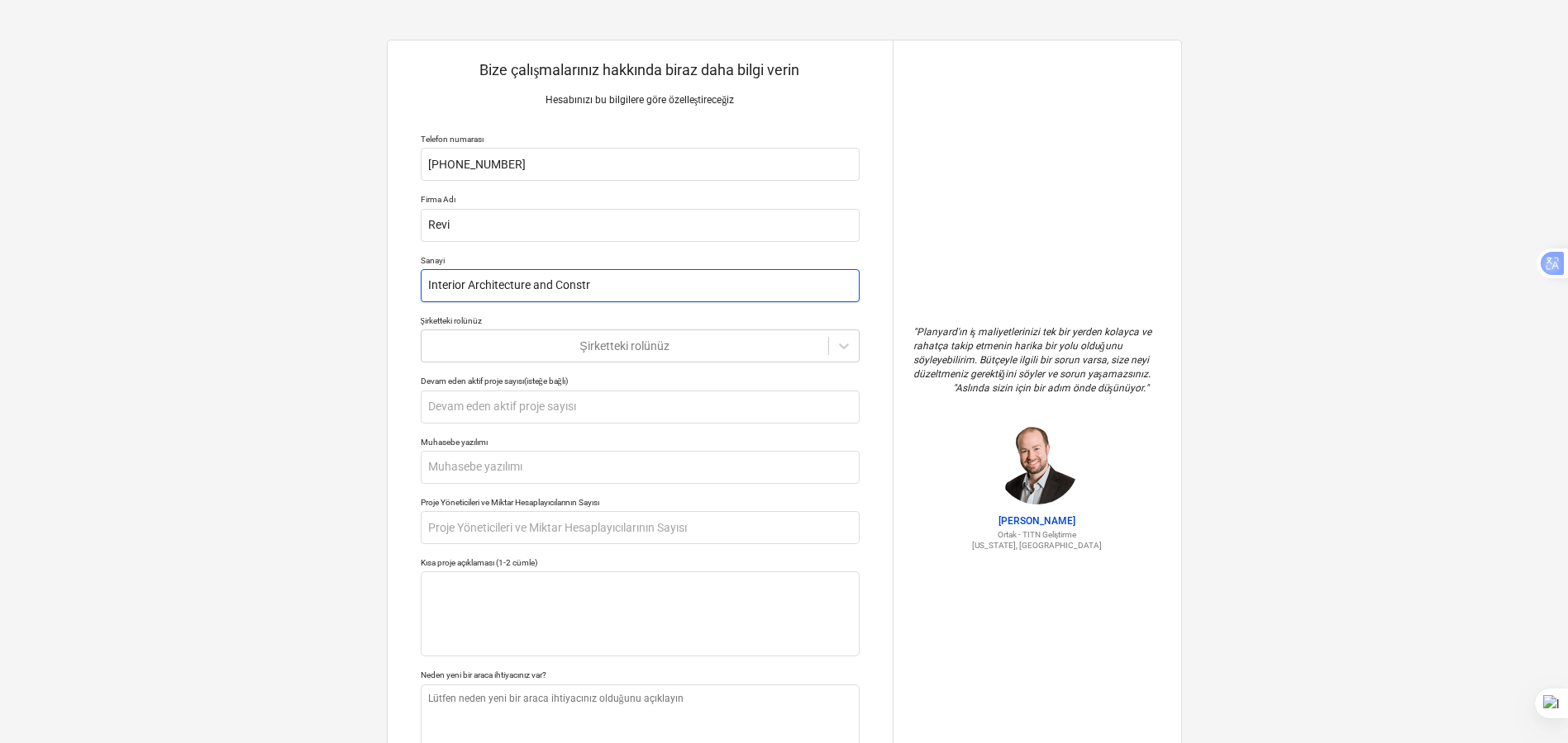
type input "Interior Architecture and Constrı"
type textarea "x"
type input "Interior Architecture and Constr"
type textarea "x"
type input "Interior Architecture and Constru"
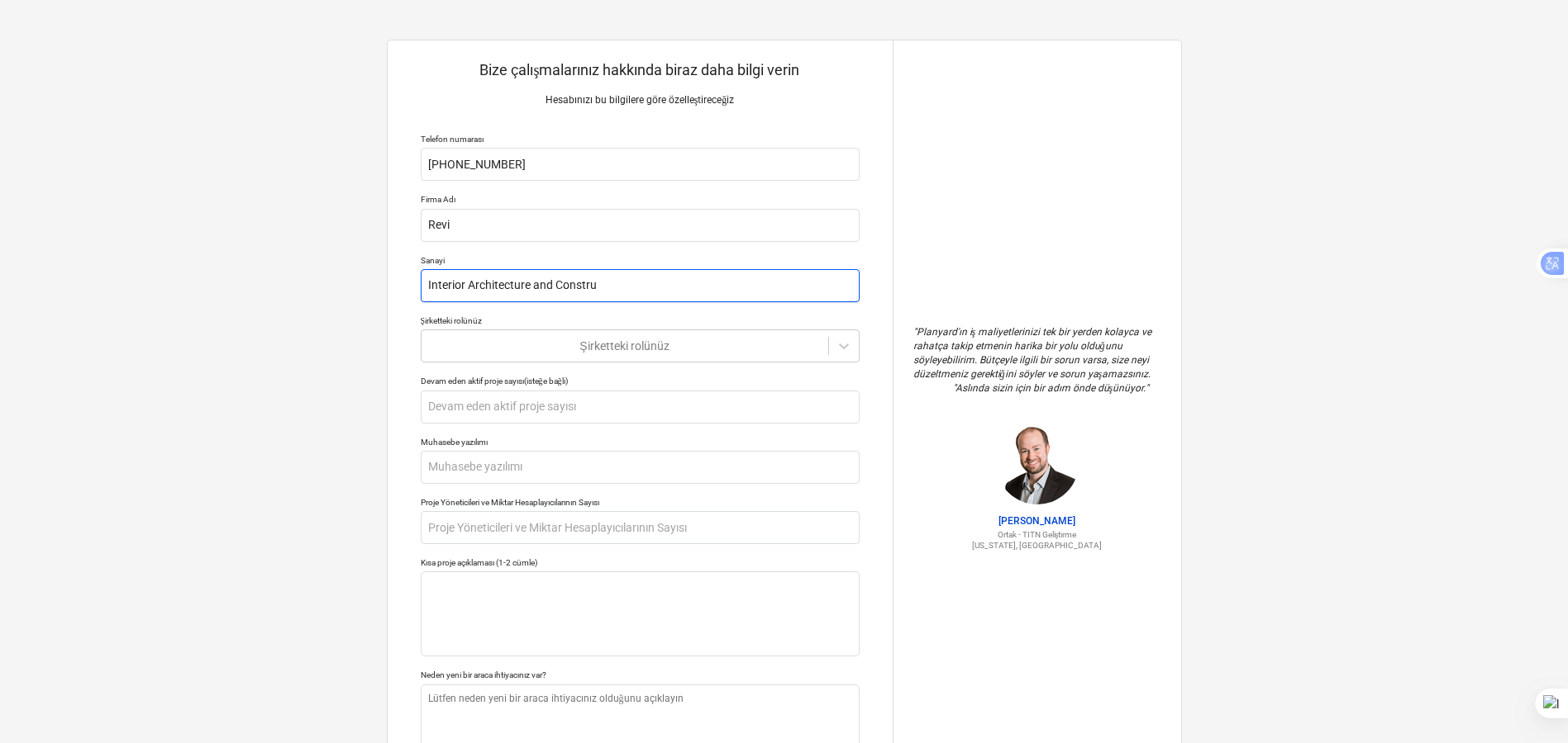
type textarea "x"
type input "Interior Architecture and Construc"
type textarea "x"
type input "Interior Architecture and Construct"
type textarea "x"
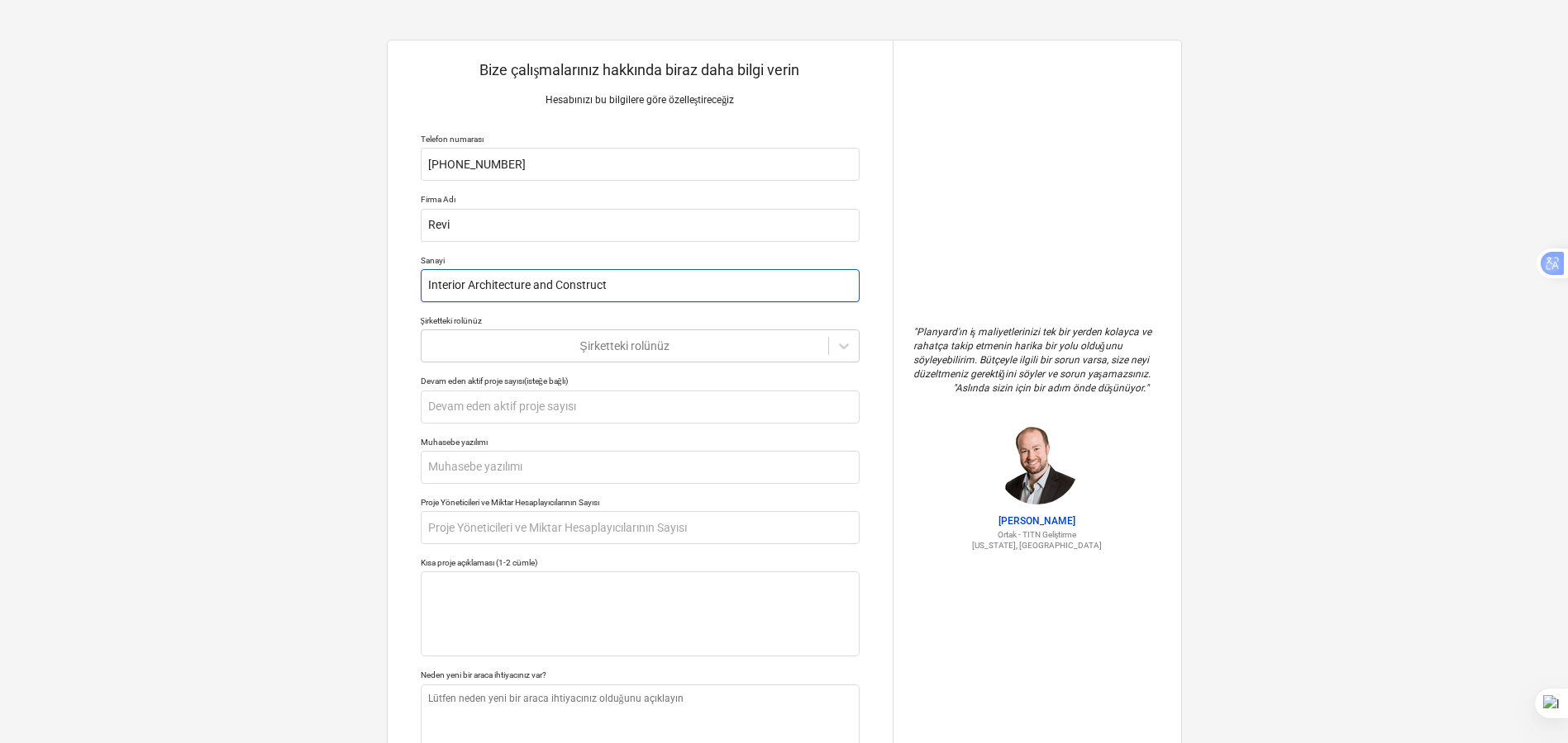
type input "Interior Architecture and Constructi"
type textarea "x"
type input "Interior Architecture and Constructio"
type textarea "x"
type input "Interior Architecture and Construction"
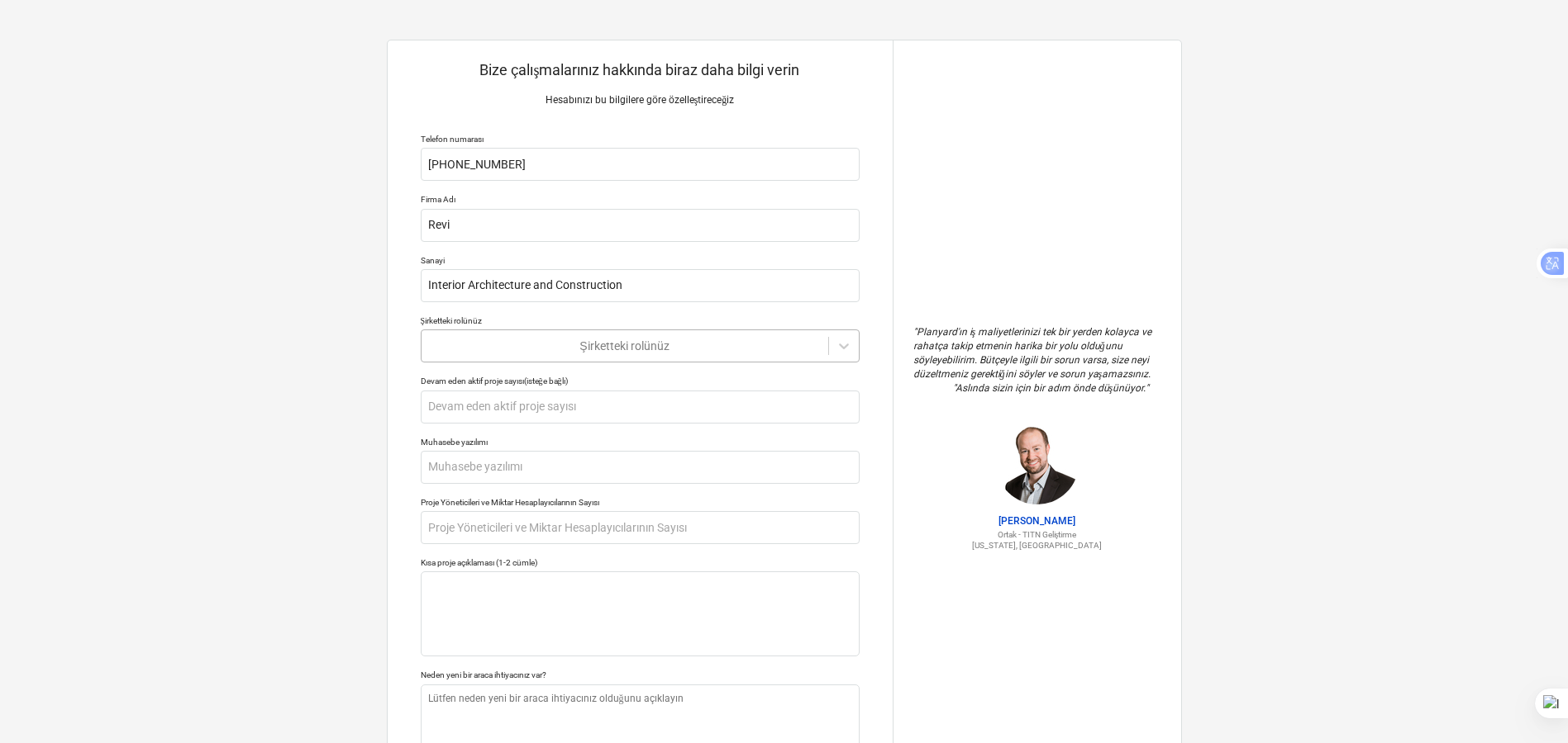
click at [478, 346] on div at bounding box center [624, 346] width 391 height 17
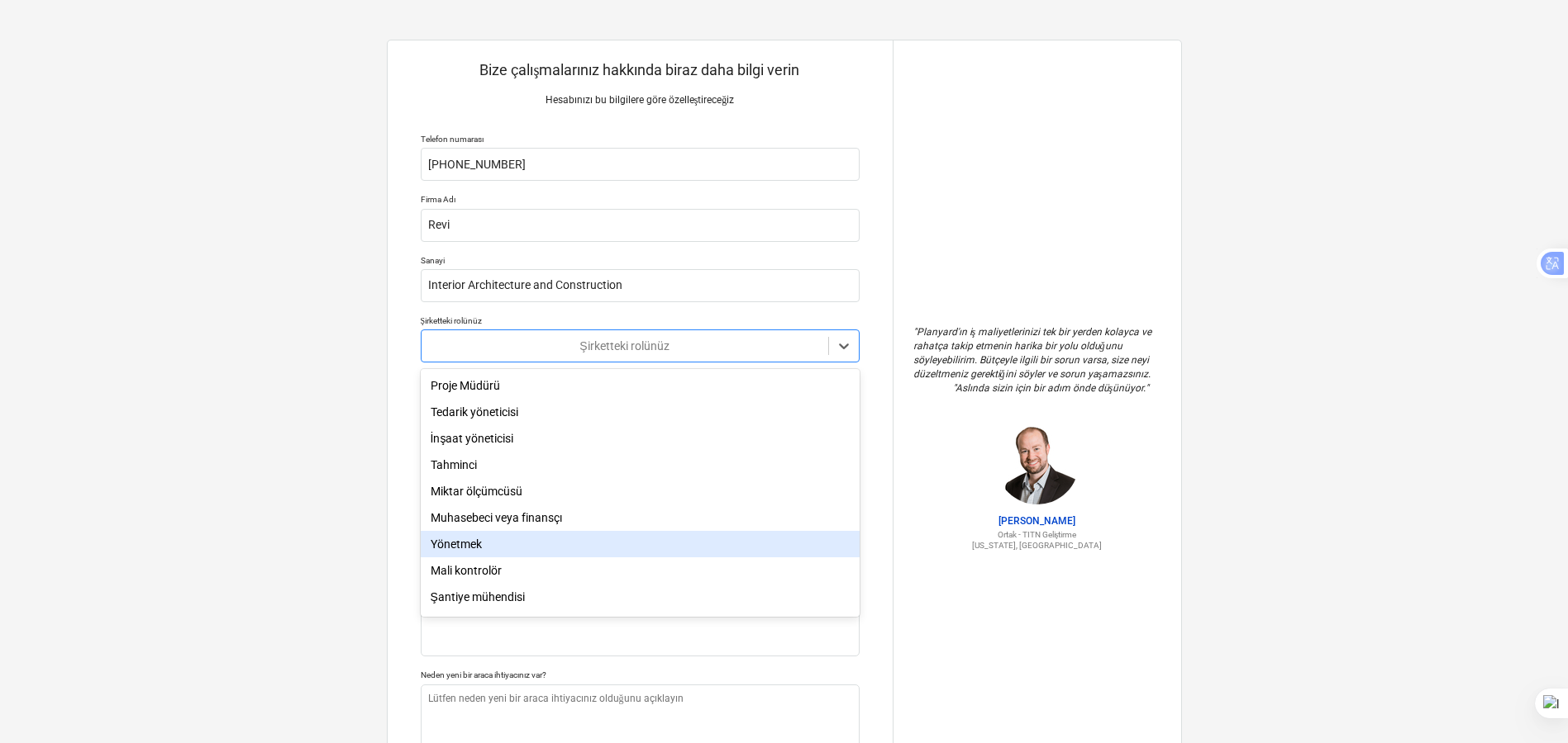
scroll to position [59, 0]
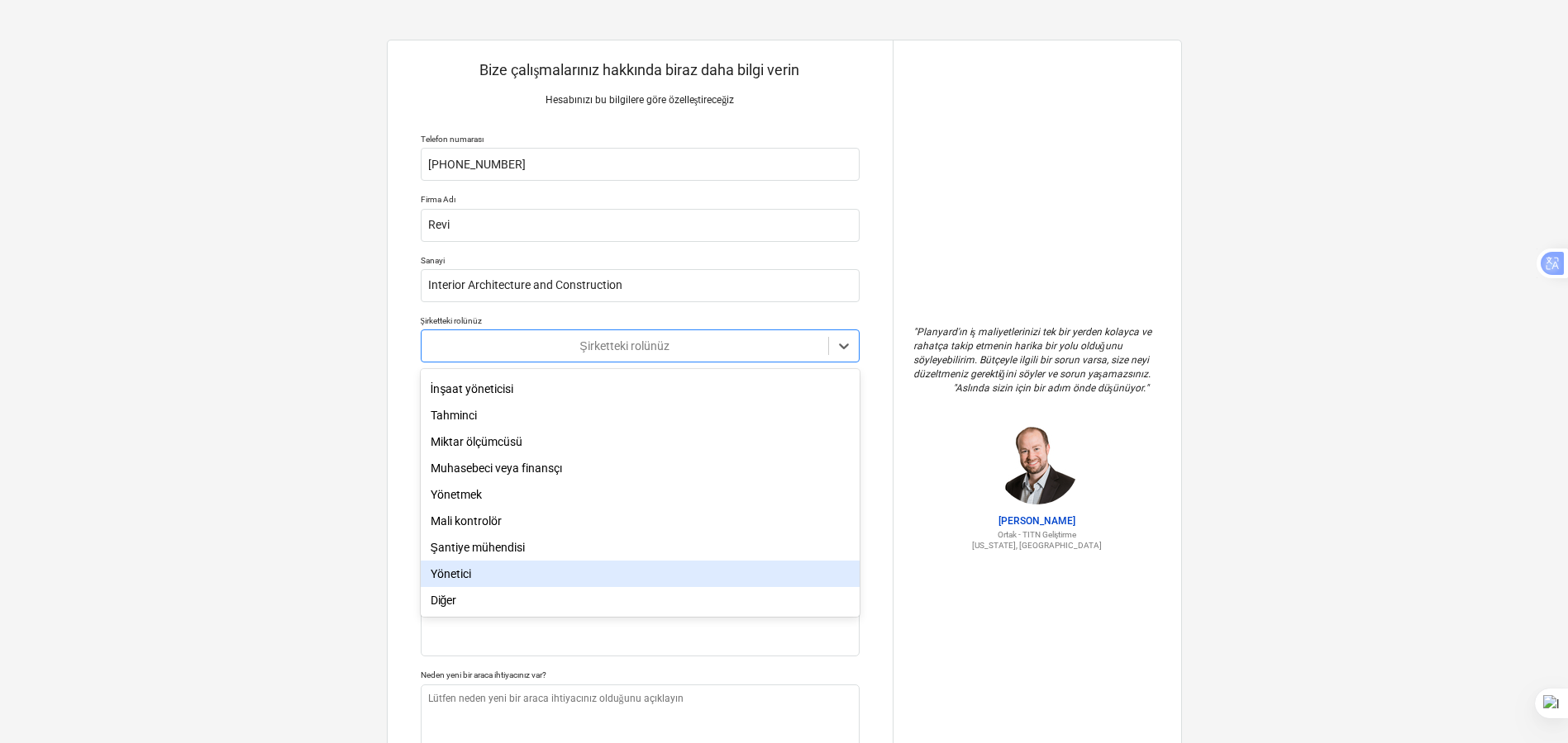
click at [481, 571] on div "Yönetici" at bounding box center [640, 574] width 439 height 27
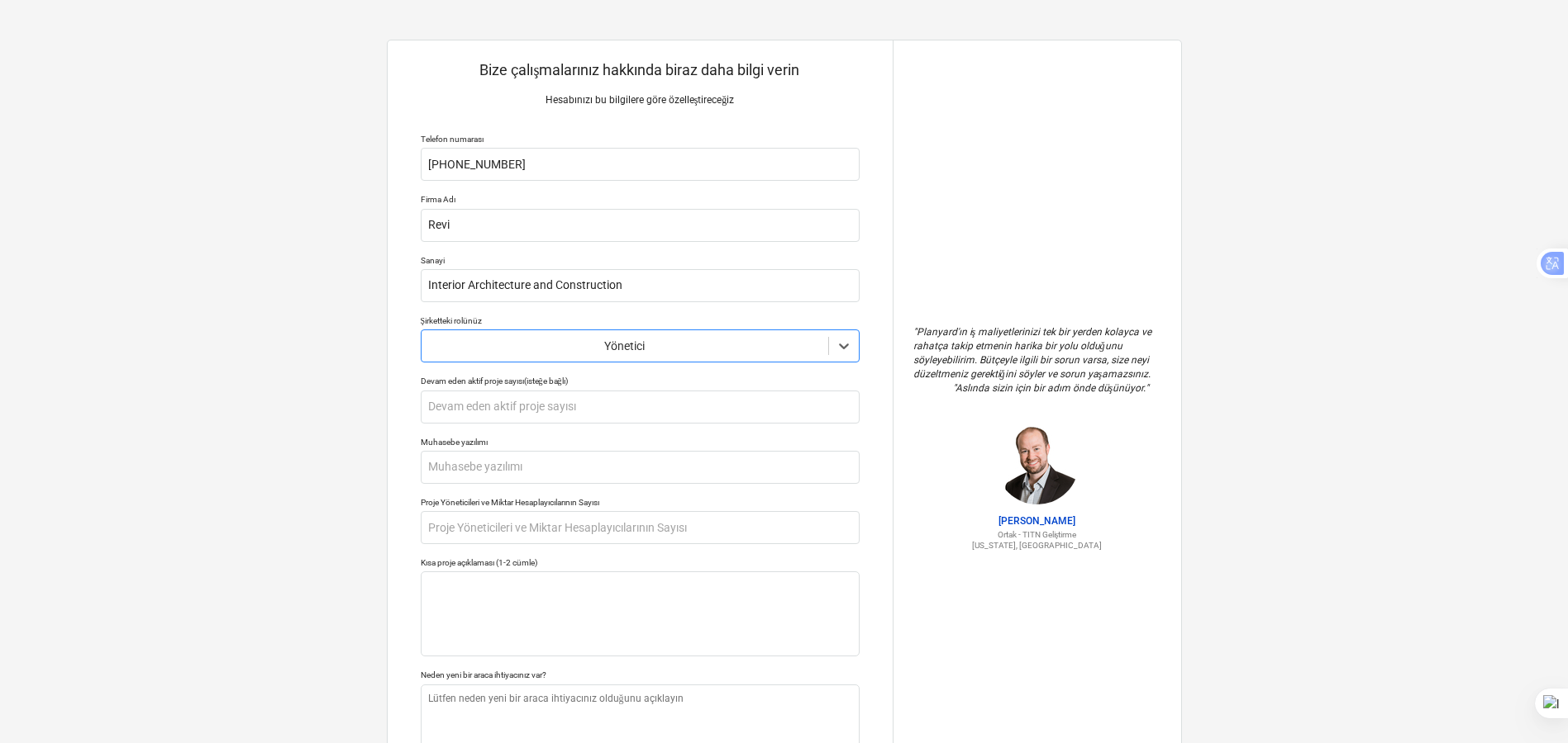
click at [285, 406] on div "Bize çalışmalarınız hakkında biraz daha bilgi verin Hesabınızı bu bilgilere gör…" at bounding box center [784, 438] width 1568 height 876
click at [504, 409] on input "text" at bounding box center [640, 406] width 439 height 33
type textarea "x"
type input "4"
click at [507, 481] on input "text" at bounding box center [640, 467] width 439 height 33
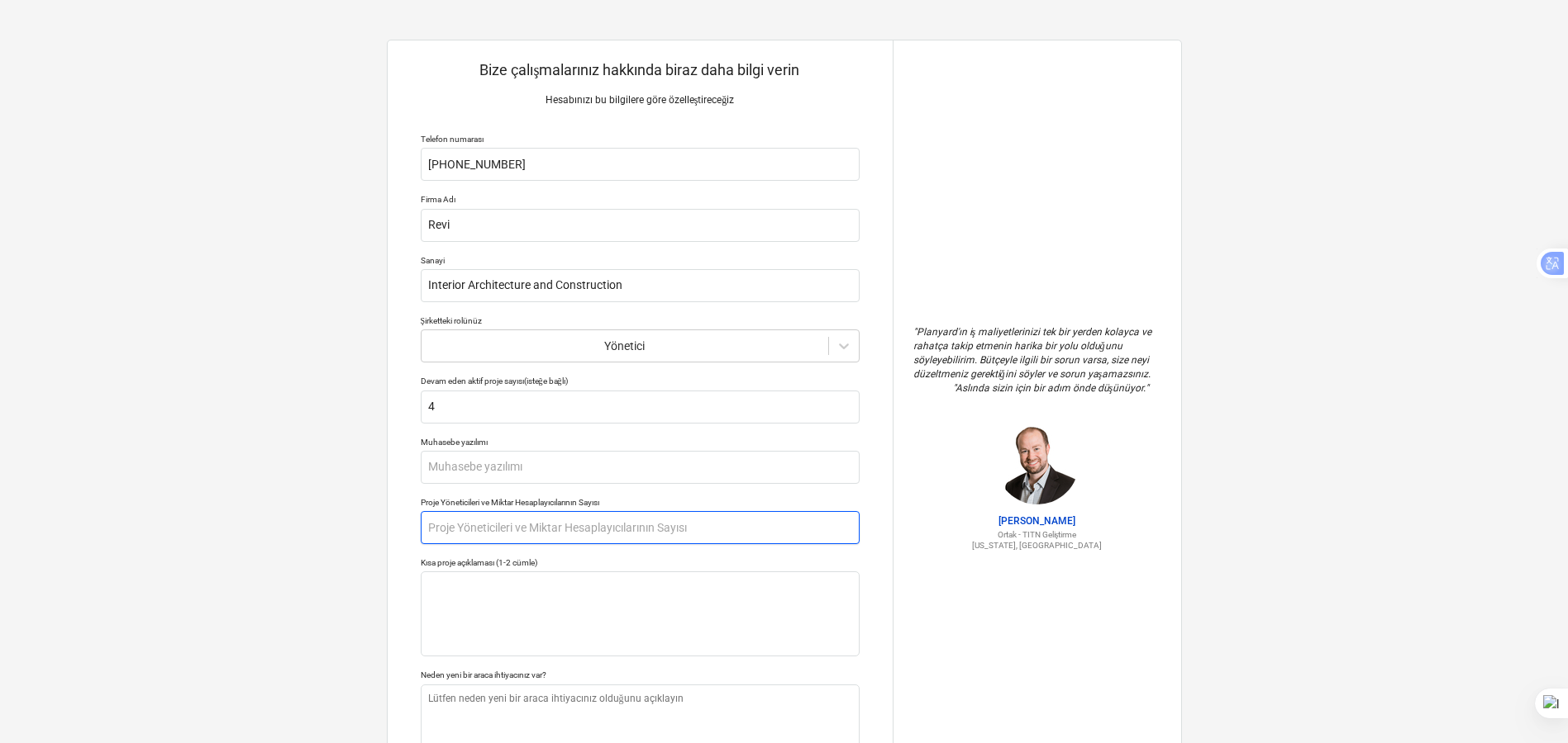
click at [484, 531] on input "text" at bounding box center [640, 527] width 439 height 33
click at [484, 469] on input "text" at bounding box center [640, 467] width 439 height 33
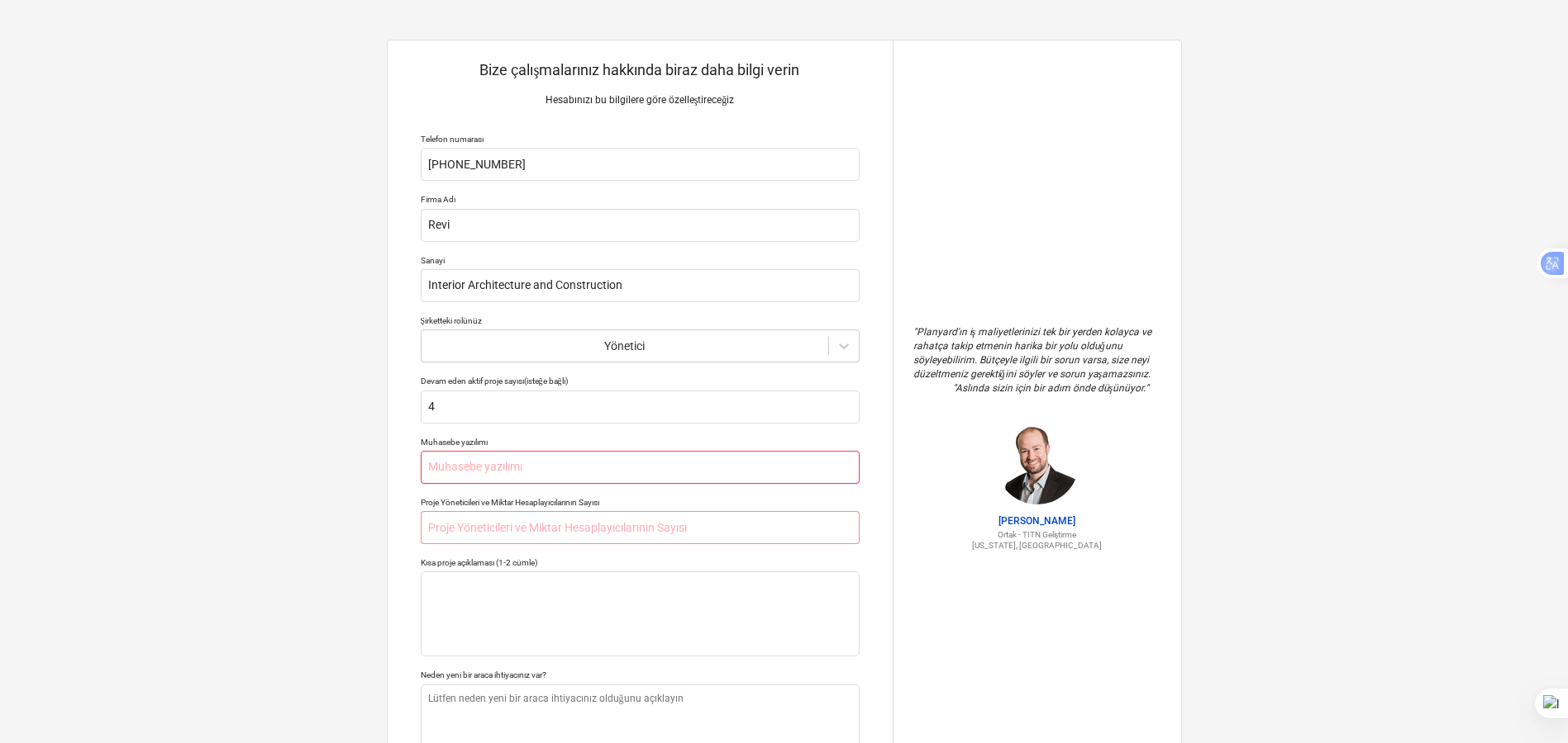
type textarea "x"
type input "n"
type textarea "x"
type input "no"
click at [483, 536] on input "text" at bounding box center [640, 527] width 439 height 33
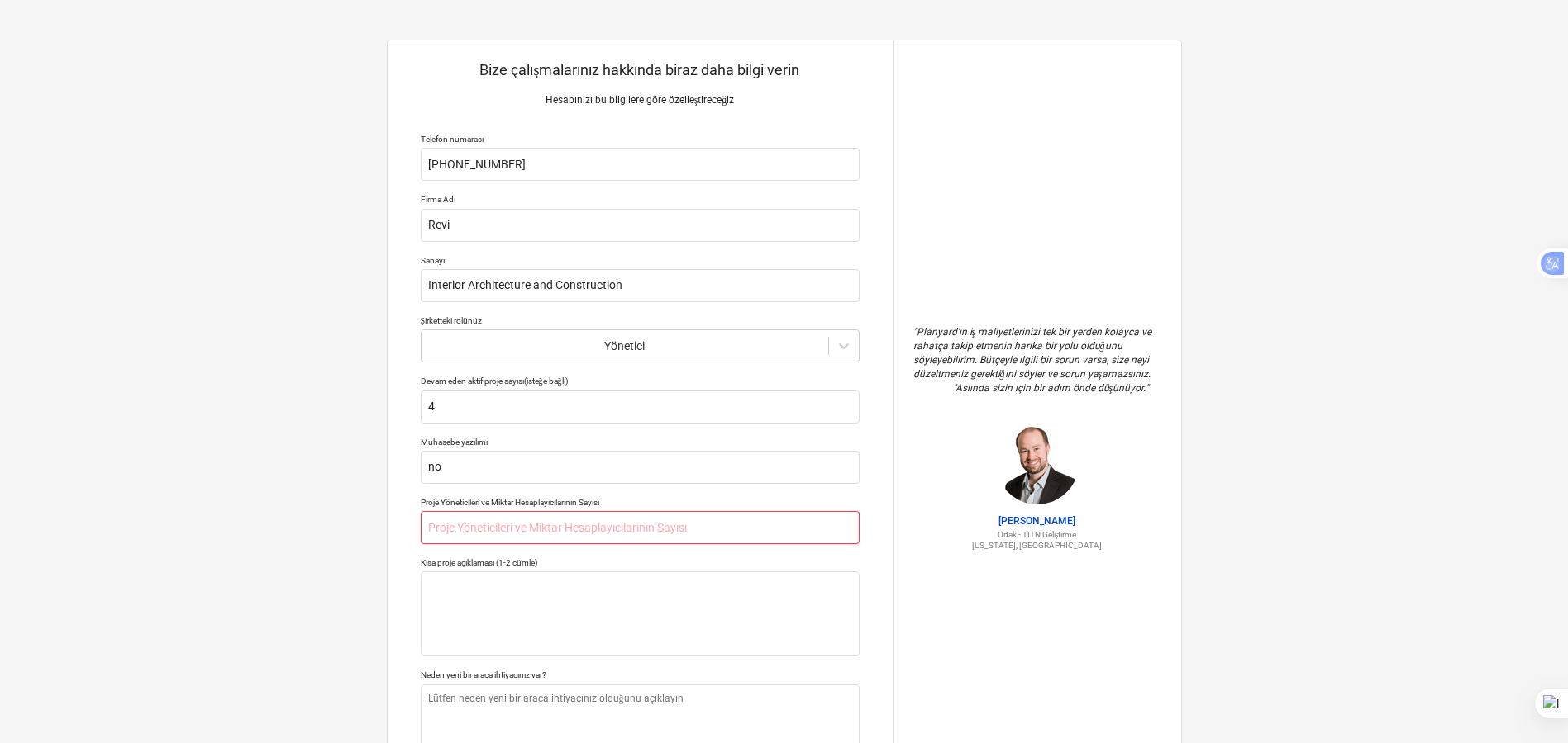
type textarea "x"
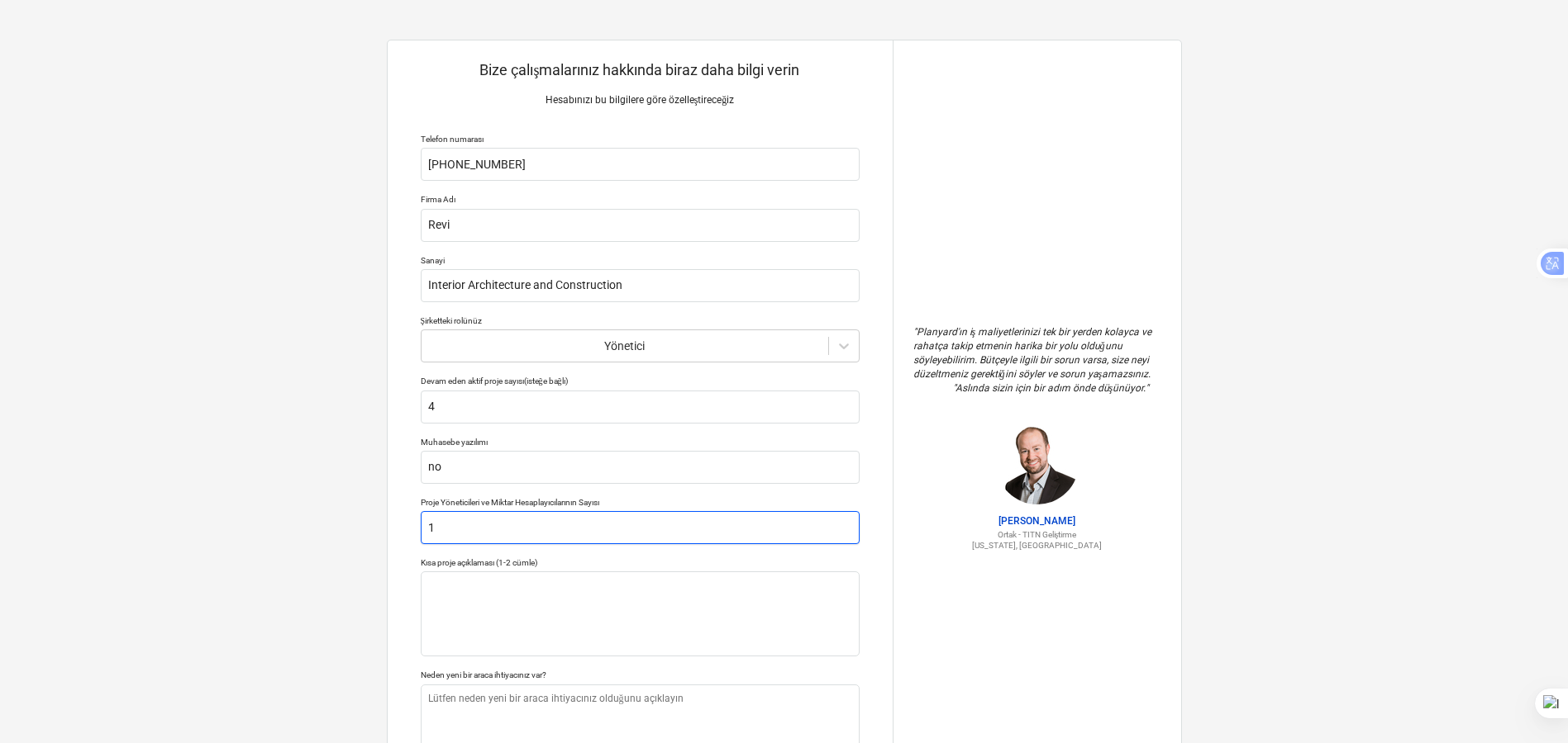
click at [454, 519] on input "1" at bounding box center [640, 527] width 439 height 33
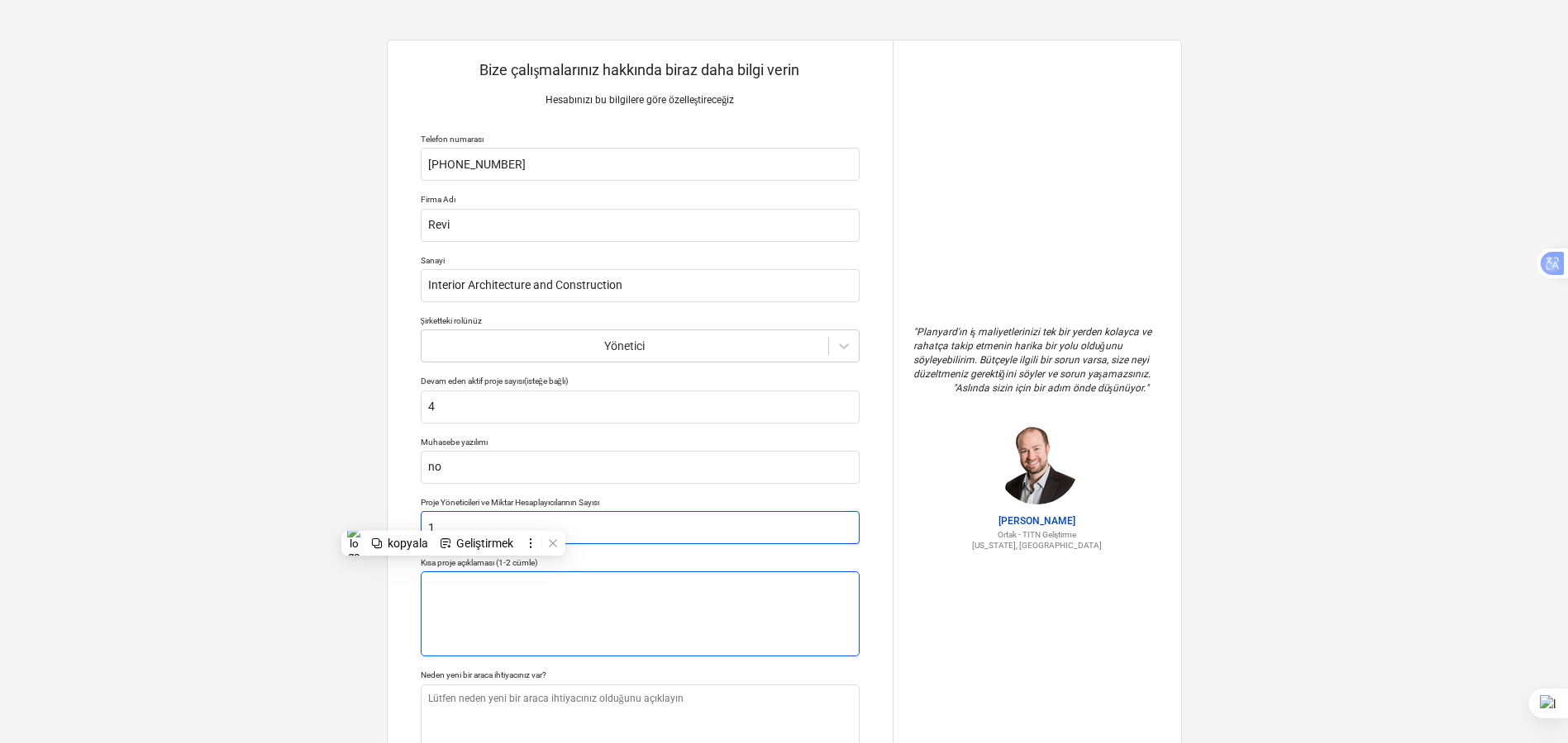
type input "1"
click at [463, 594] on textarea at bounding box center [640, 614] width 439 height 85
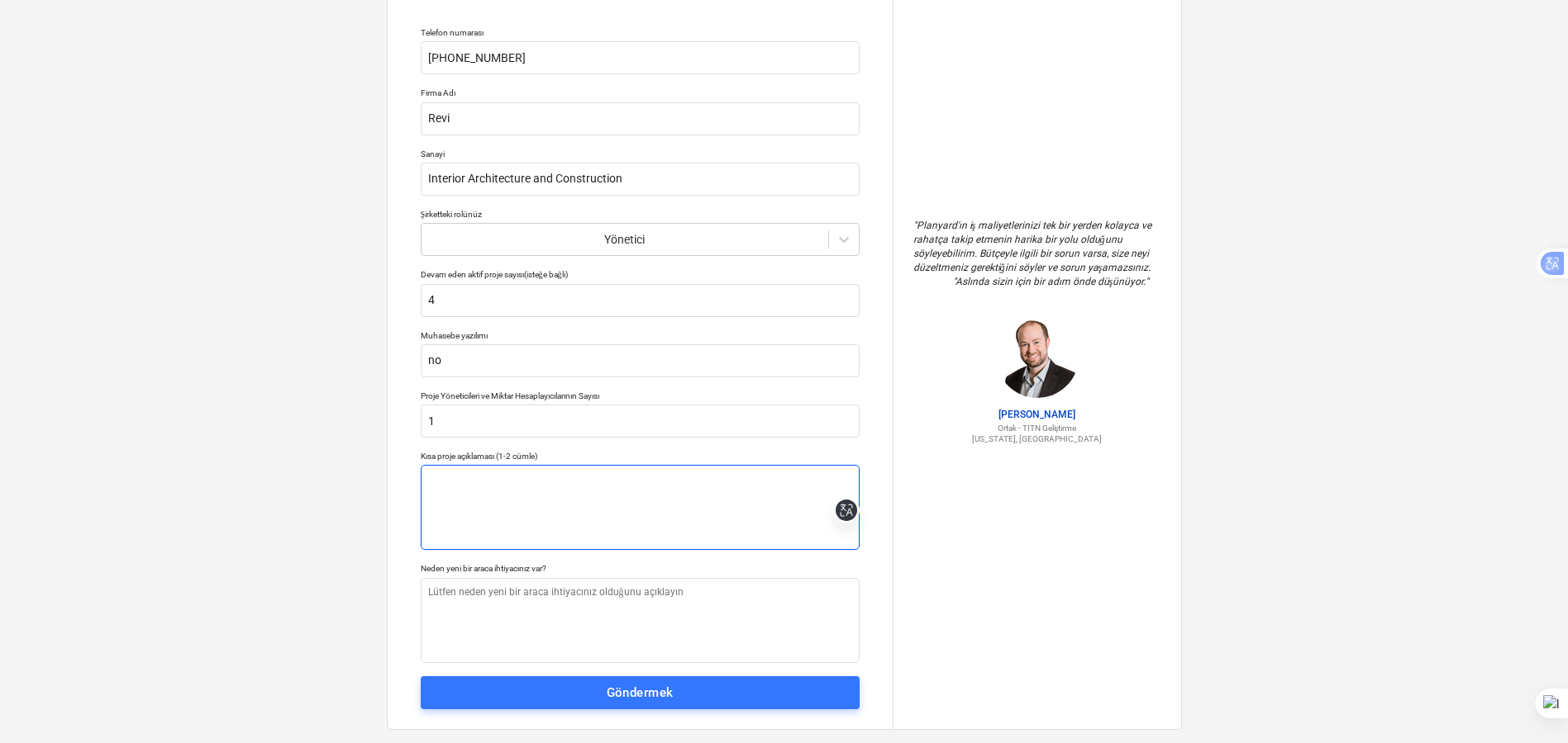
scroll to position [133, 0]
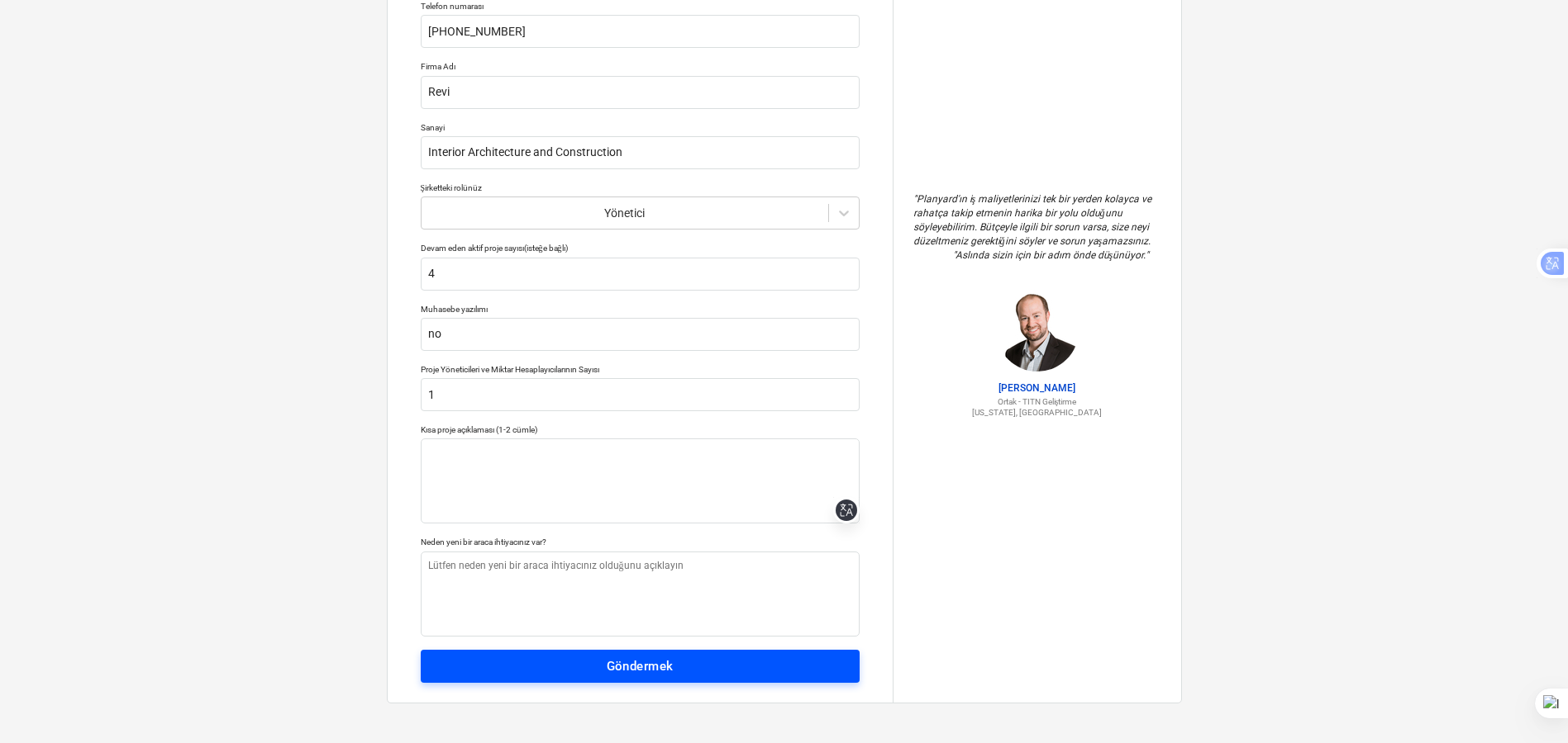
click at [528, 662] on span "Göndermek" at bounding box center [640, 667] width 402 height 22
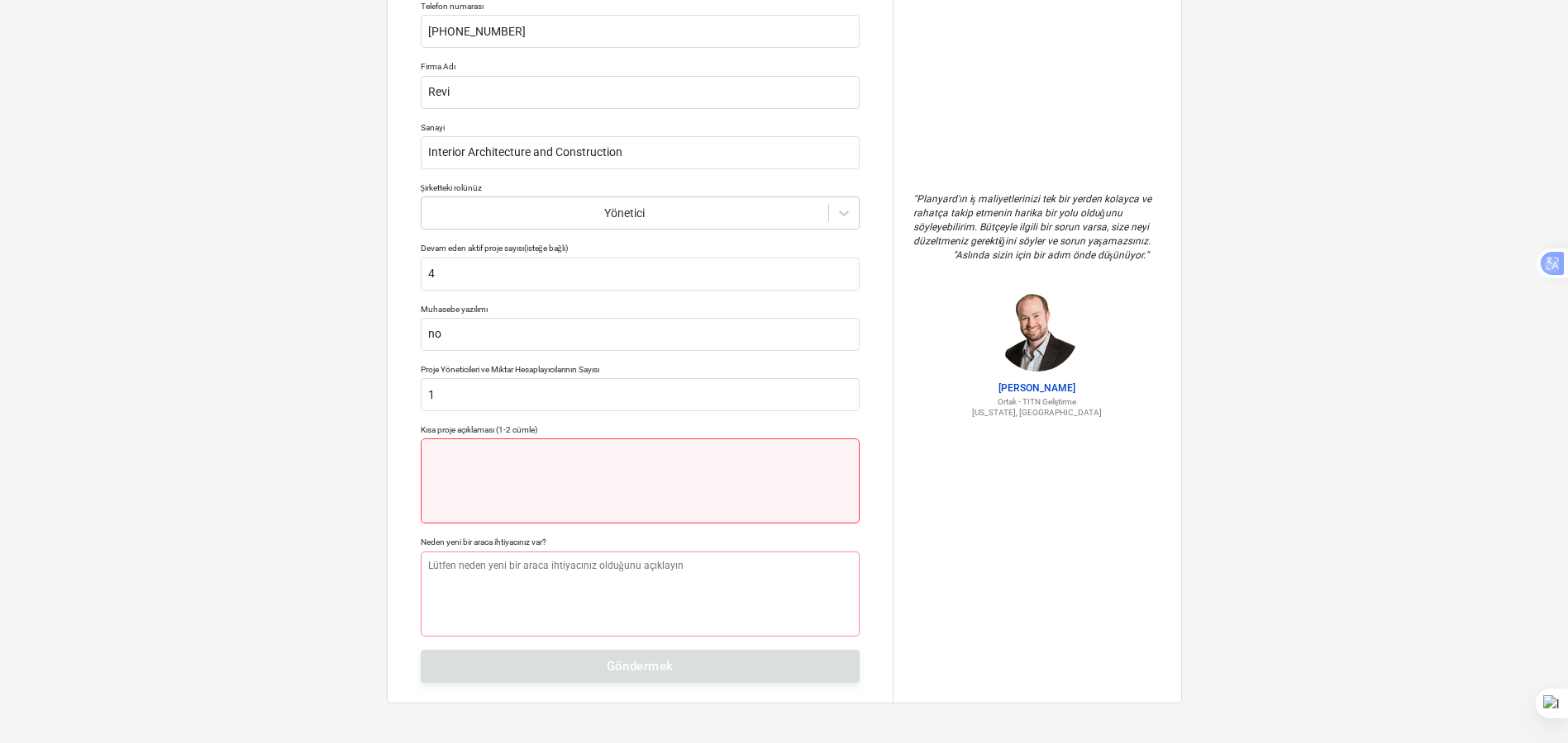
click at [702, 485] on textarea at bounding box center [640, 482] width 439 height 85
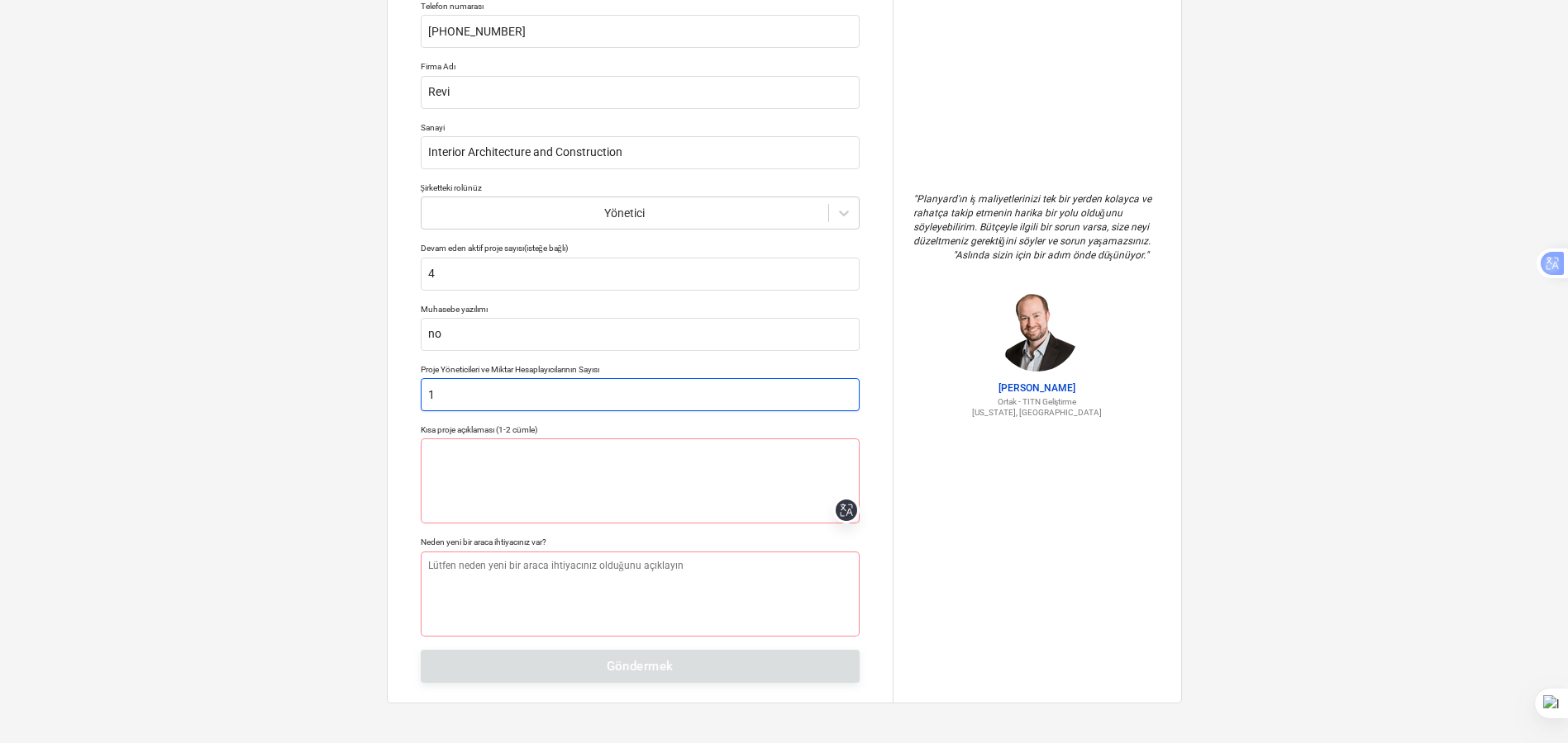
click at [524, 391] on input "1" at bounding box center [640, 394] width 439 height 33
type textarea "x"
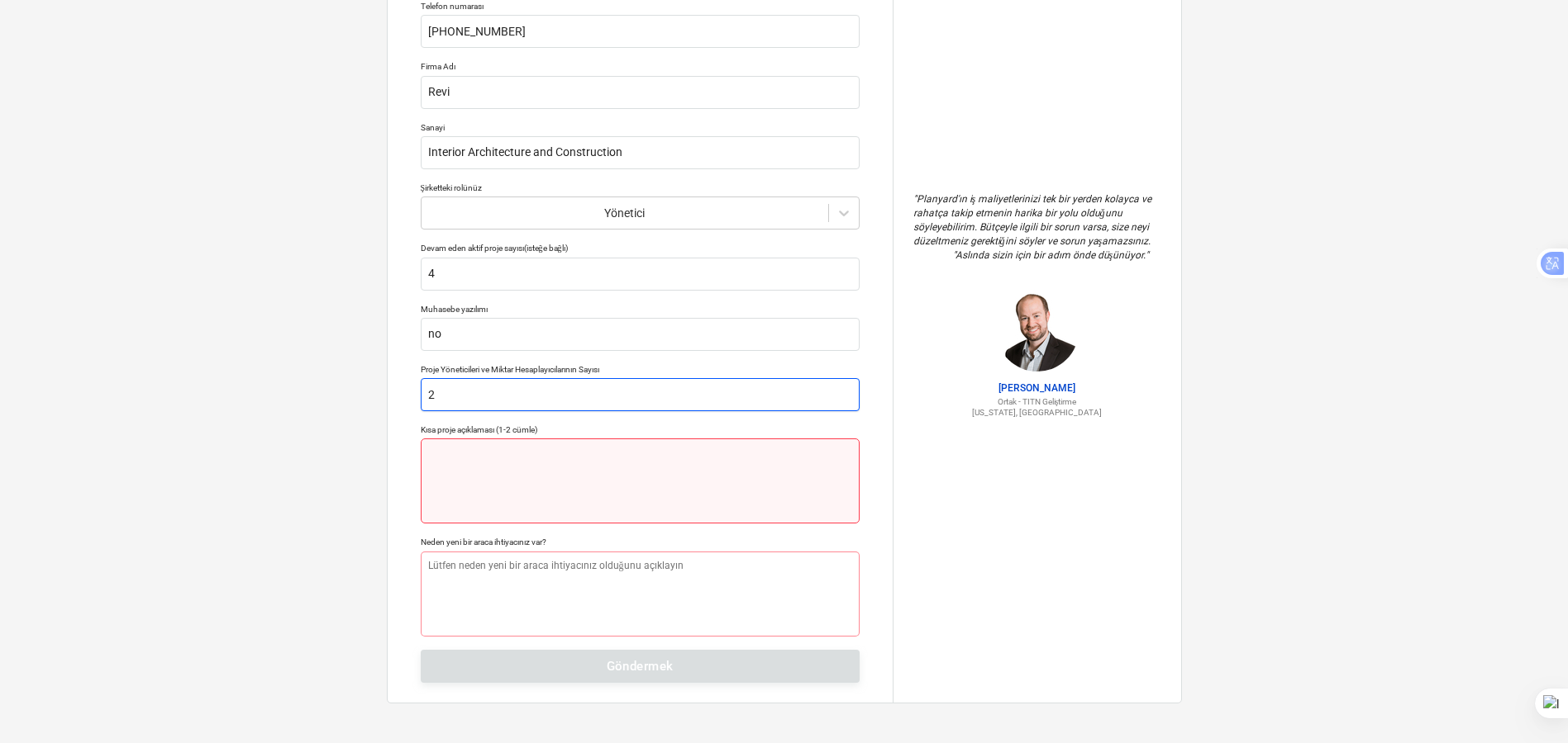
type input "2"
click at [482, 493] on textarea at bounding box center [640, 482] width 439 height 85
type textarea "x"
type textarea "p"
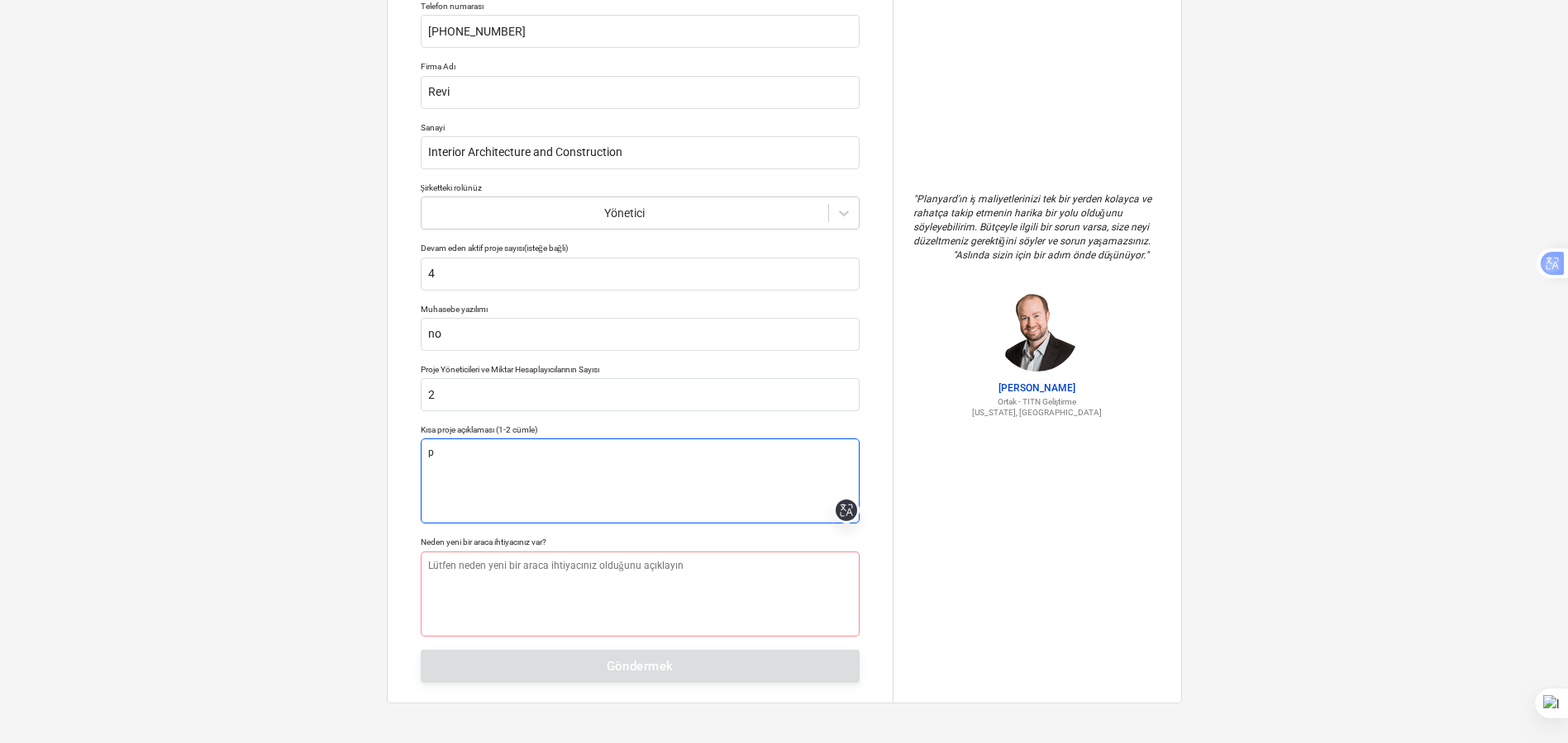
type textarea "x"
type textarea "pr"
type textarea "x"
type textarea "pro"
type textarea "x"
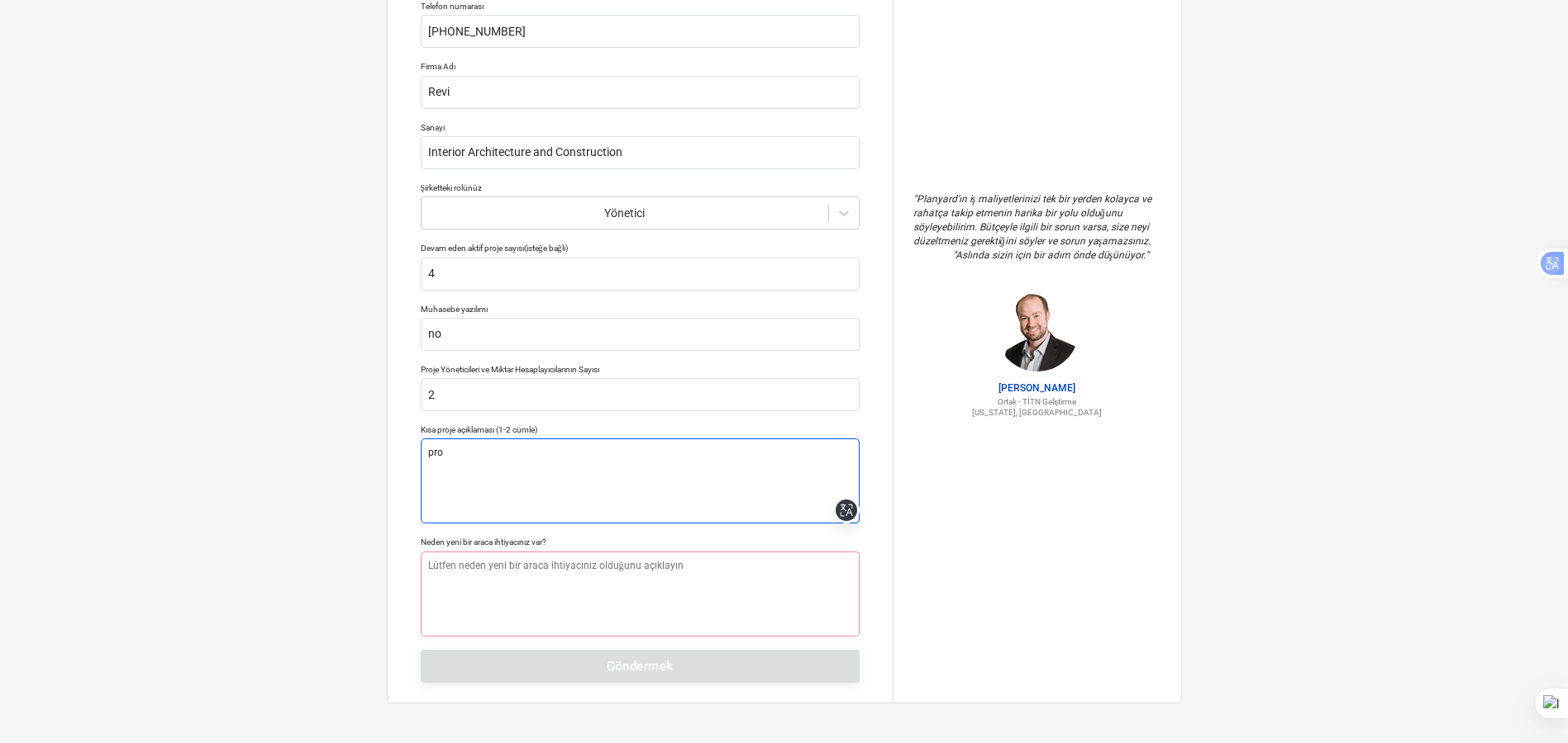
type textarea "pr"
type textarea "x"
type textarea "p"
type textarea "x"
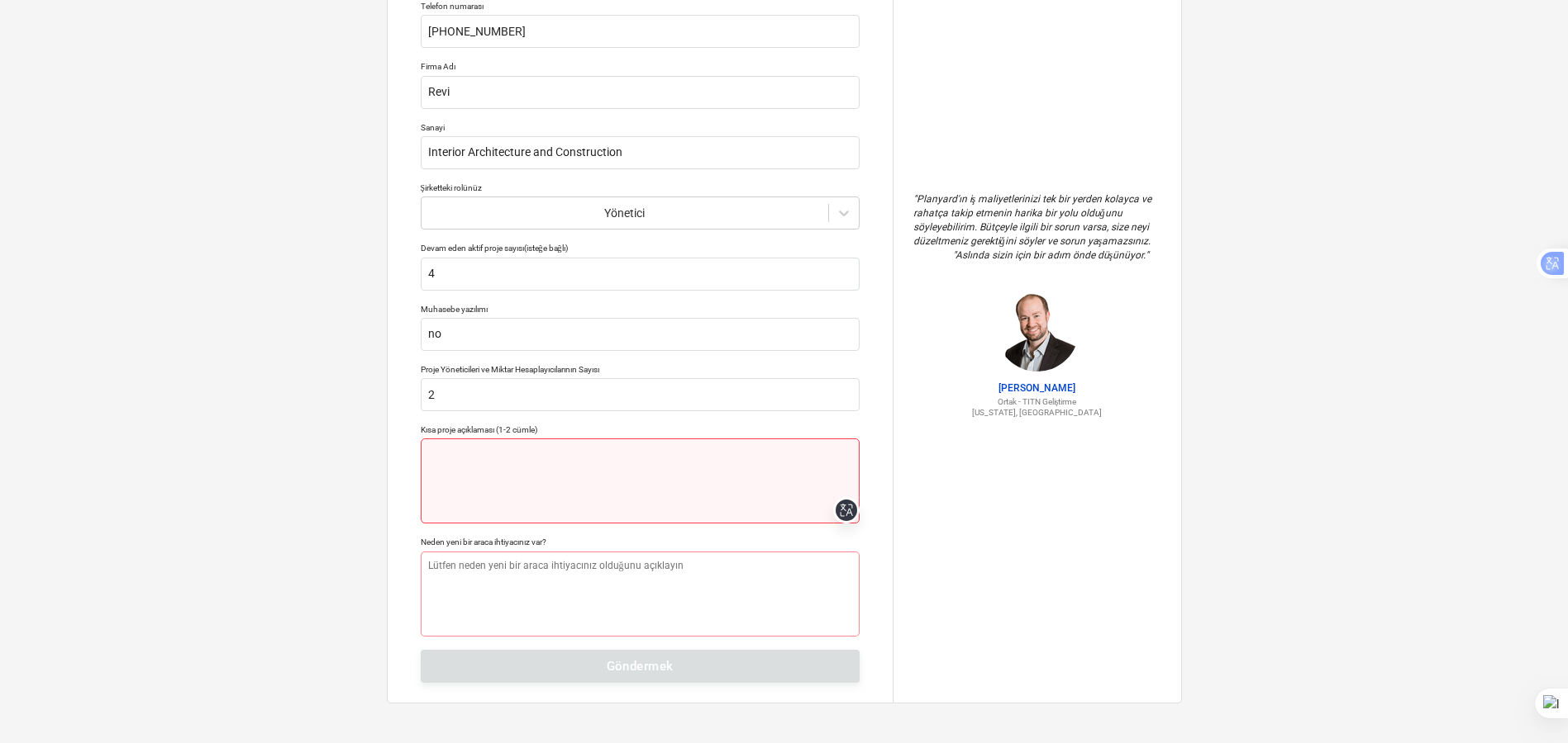
type textarea "x"
type textarea "V"
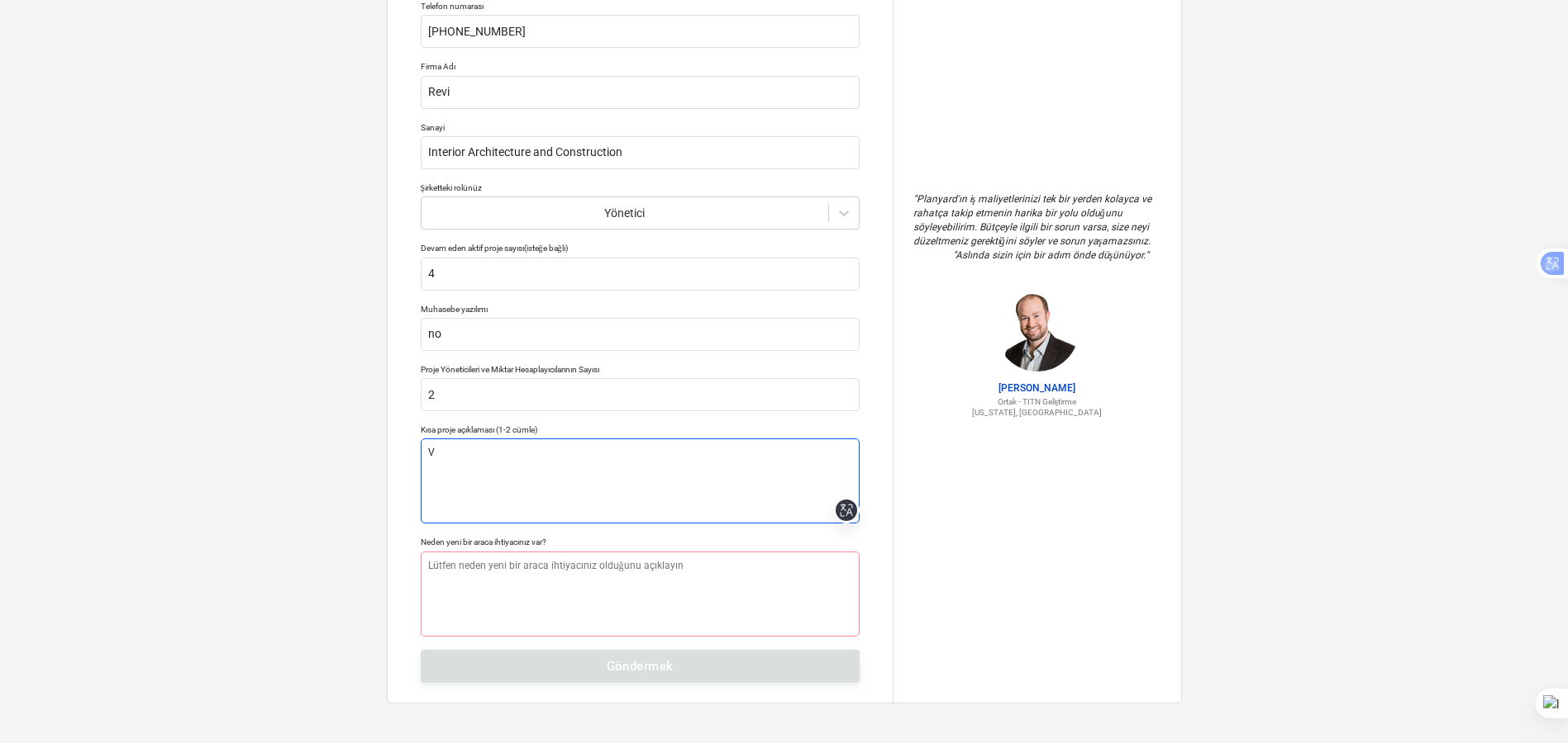
type textarea "x"
type textarea "Vi"
type textarea "x"
type textarea "Vil"
type textarea "x"
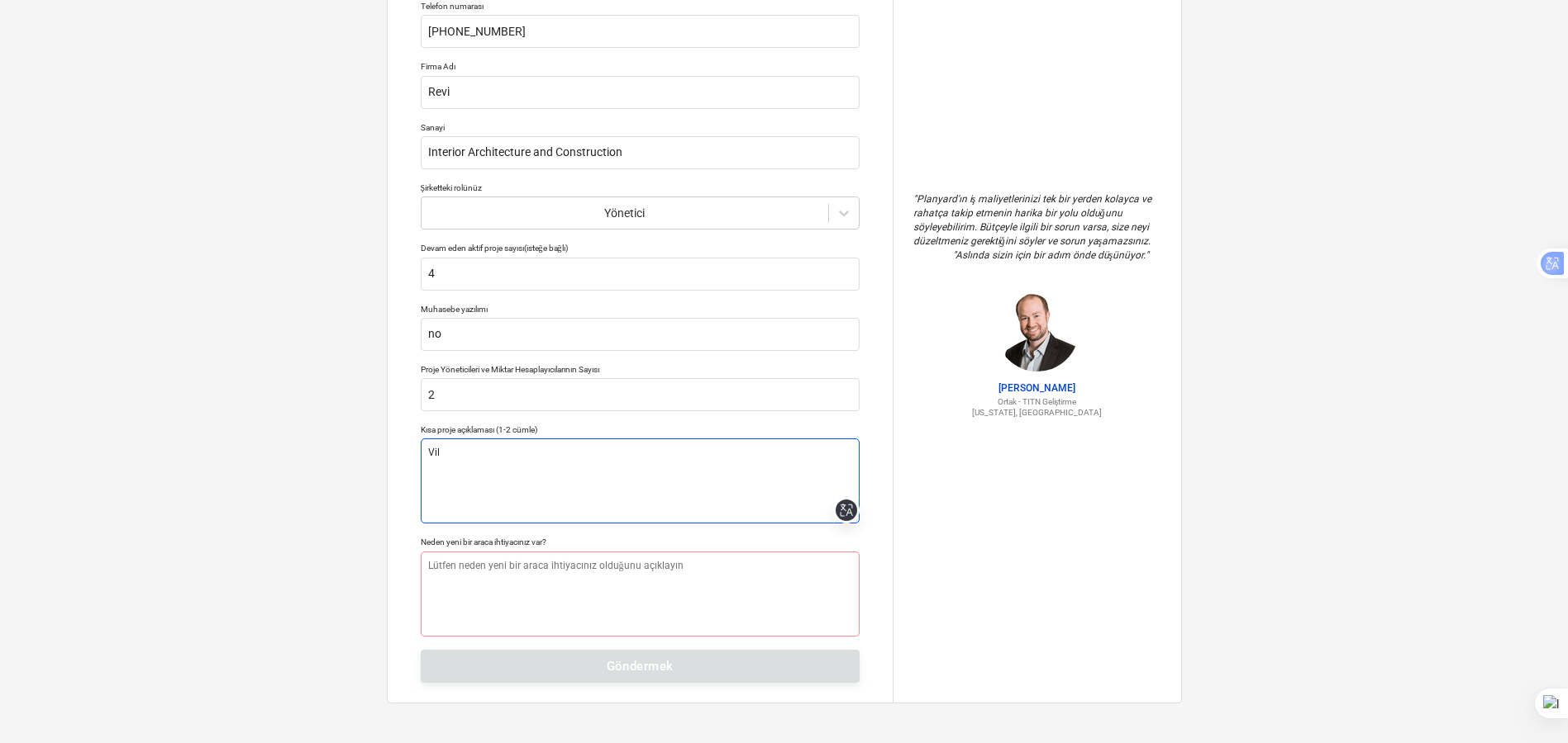
type textarea "Vill"
type textarea "x"
type textarea "Villa"
type textarea "x"
type textarea "Villa"
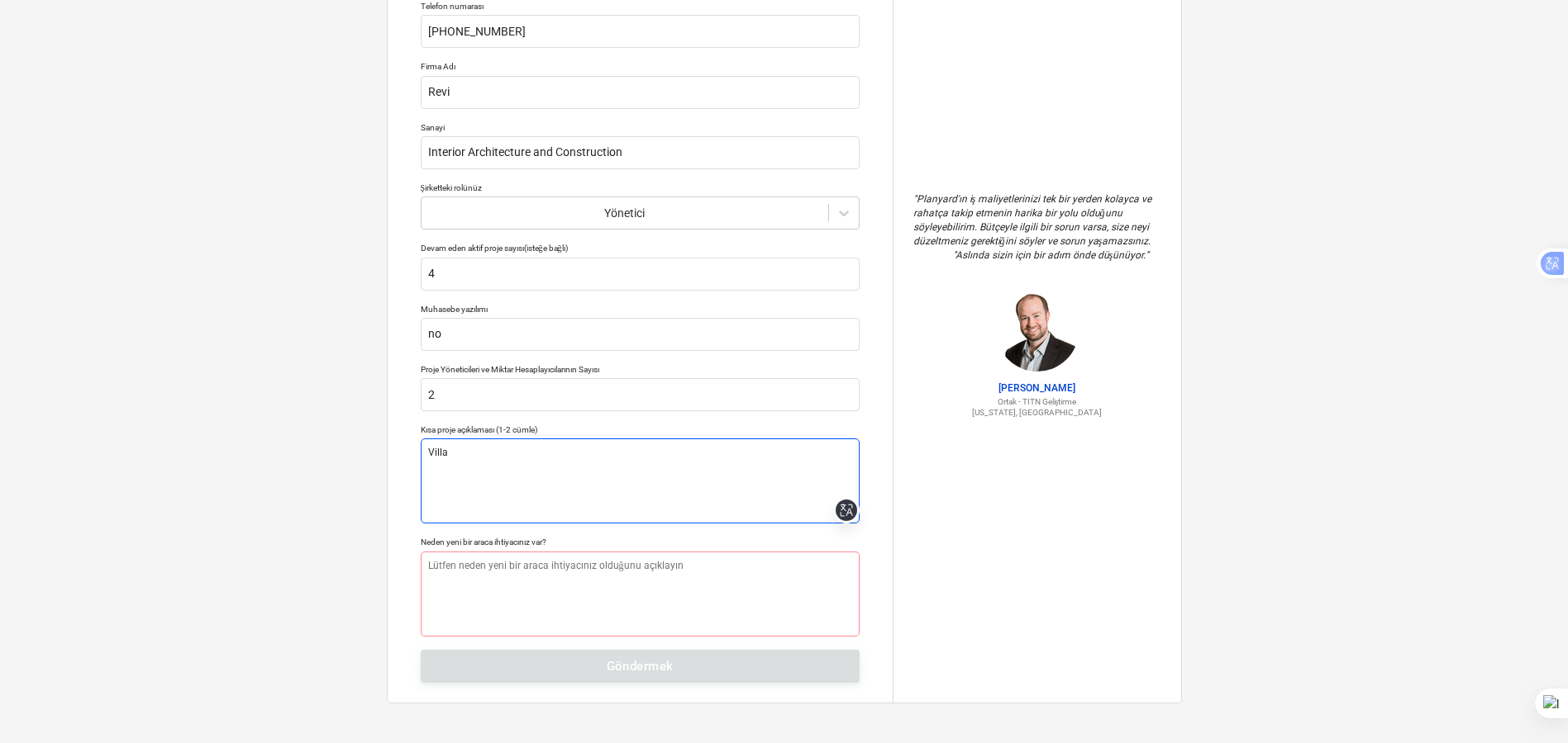
type textarea "x"
type textarea "Villa C"
type textarea "x"
type textarea "[GEOGRAPHIC_DATA]"
type textarea "x"
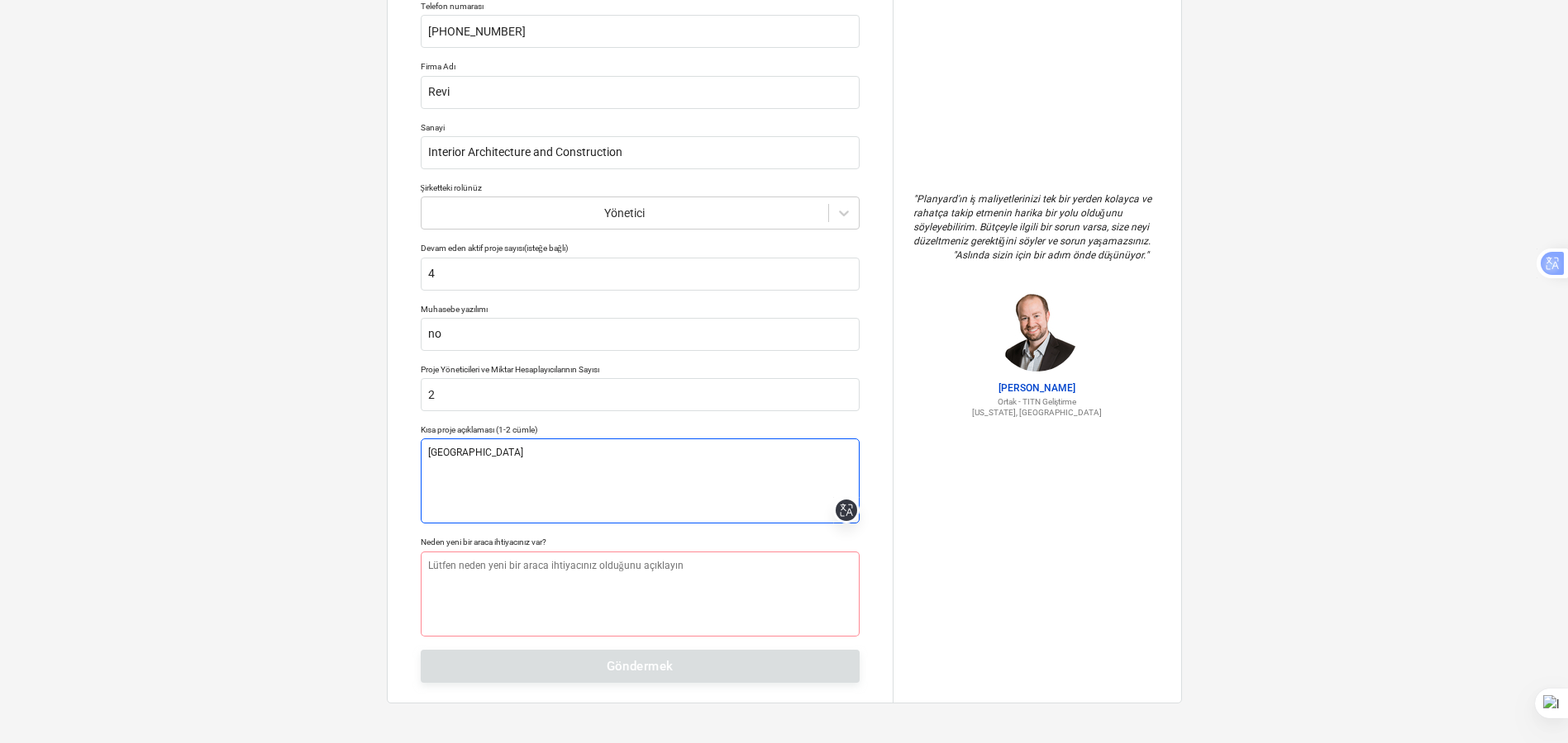
type textarea "Villa C"
type textarea "x"
type textarea "Villa Co"
type textarea "x"
type textarea "Villa Con"
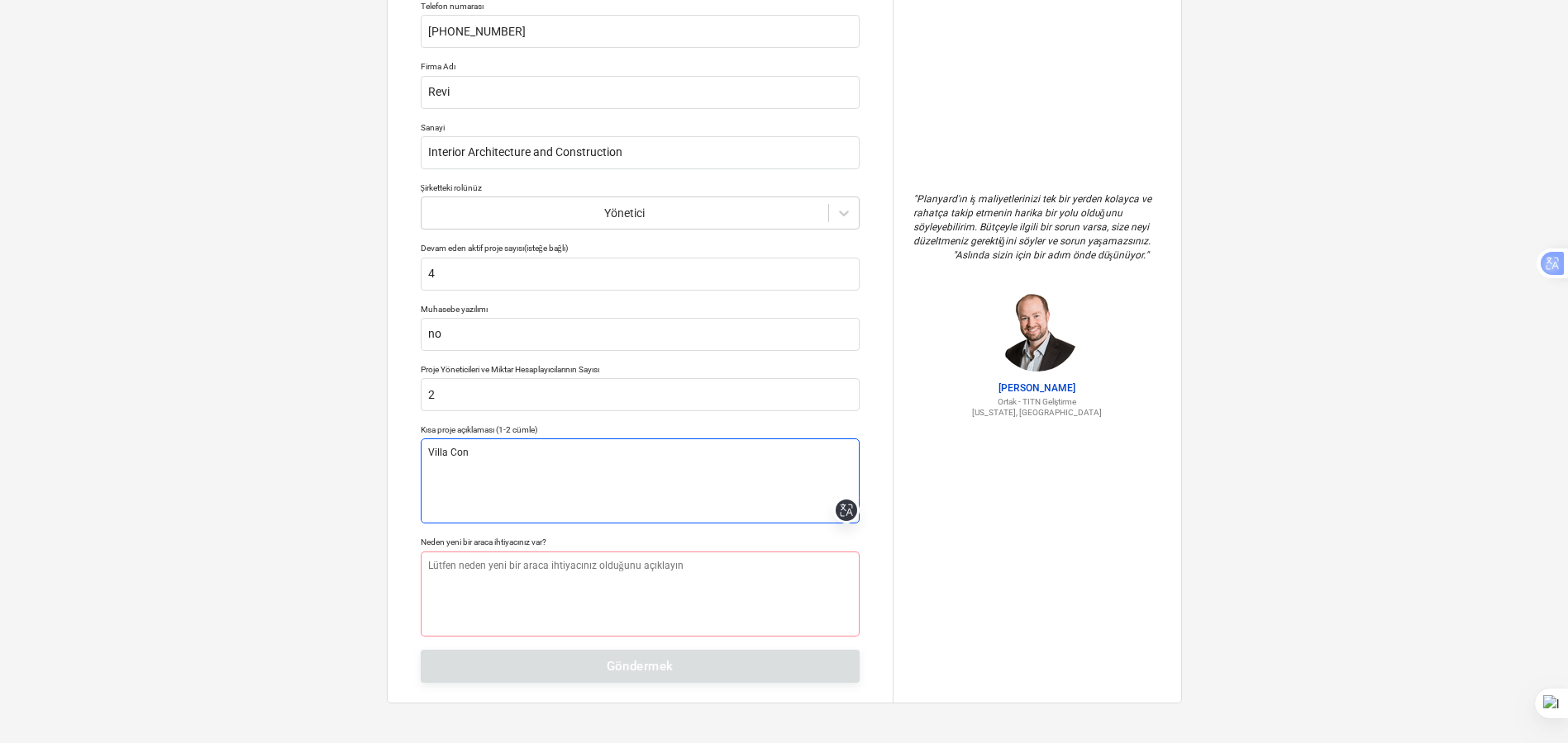
type textarea "x"
type textarea "Villa Cons"
type textarea "x"
type textarea "Villa Consp"
type textarea "x"
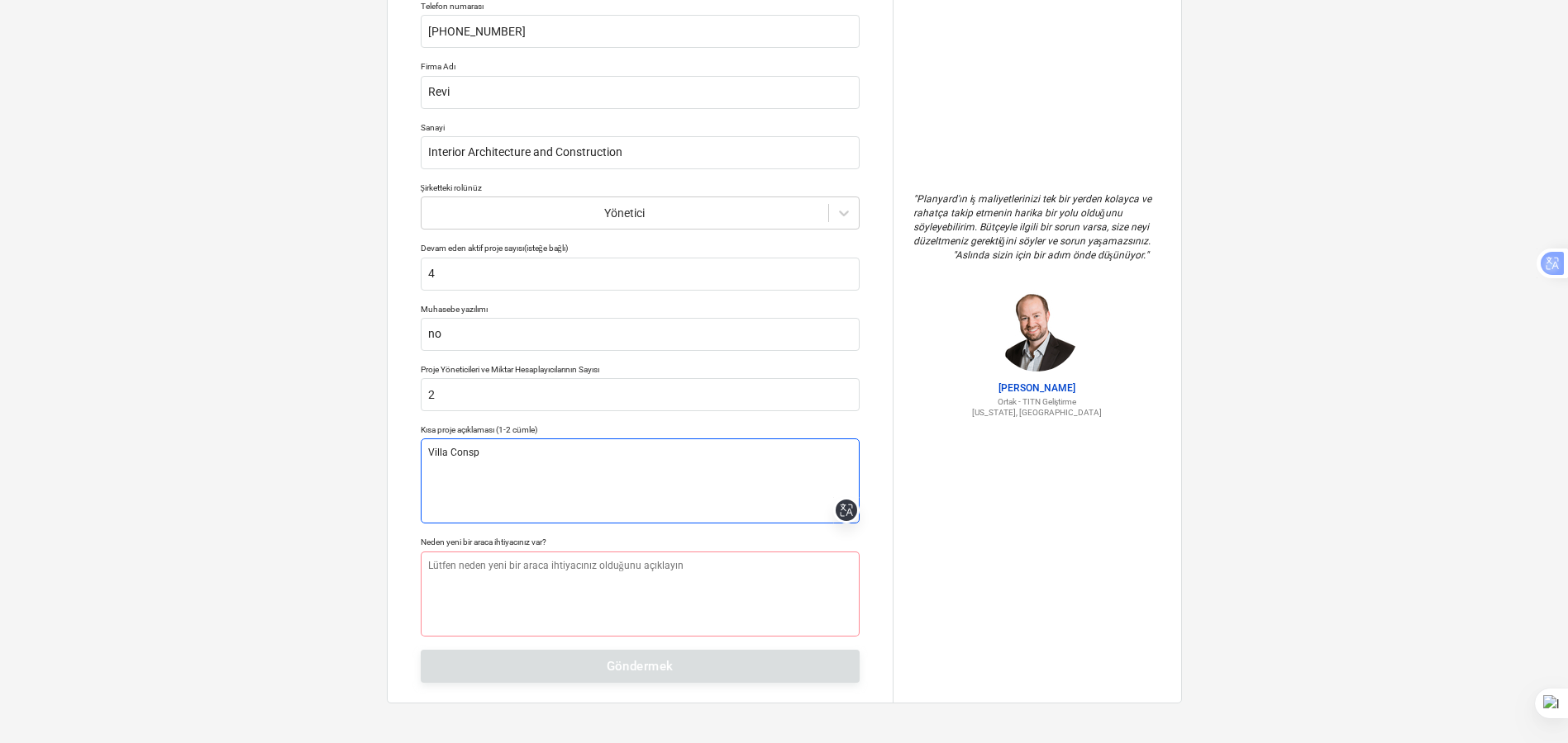
type textarea "Villa Cons"
type textarea "x"
type textarea "Villa Const"
type textarea "x"
type textarea "Villa Cons"
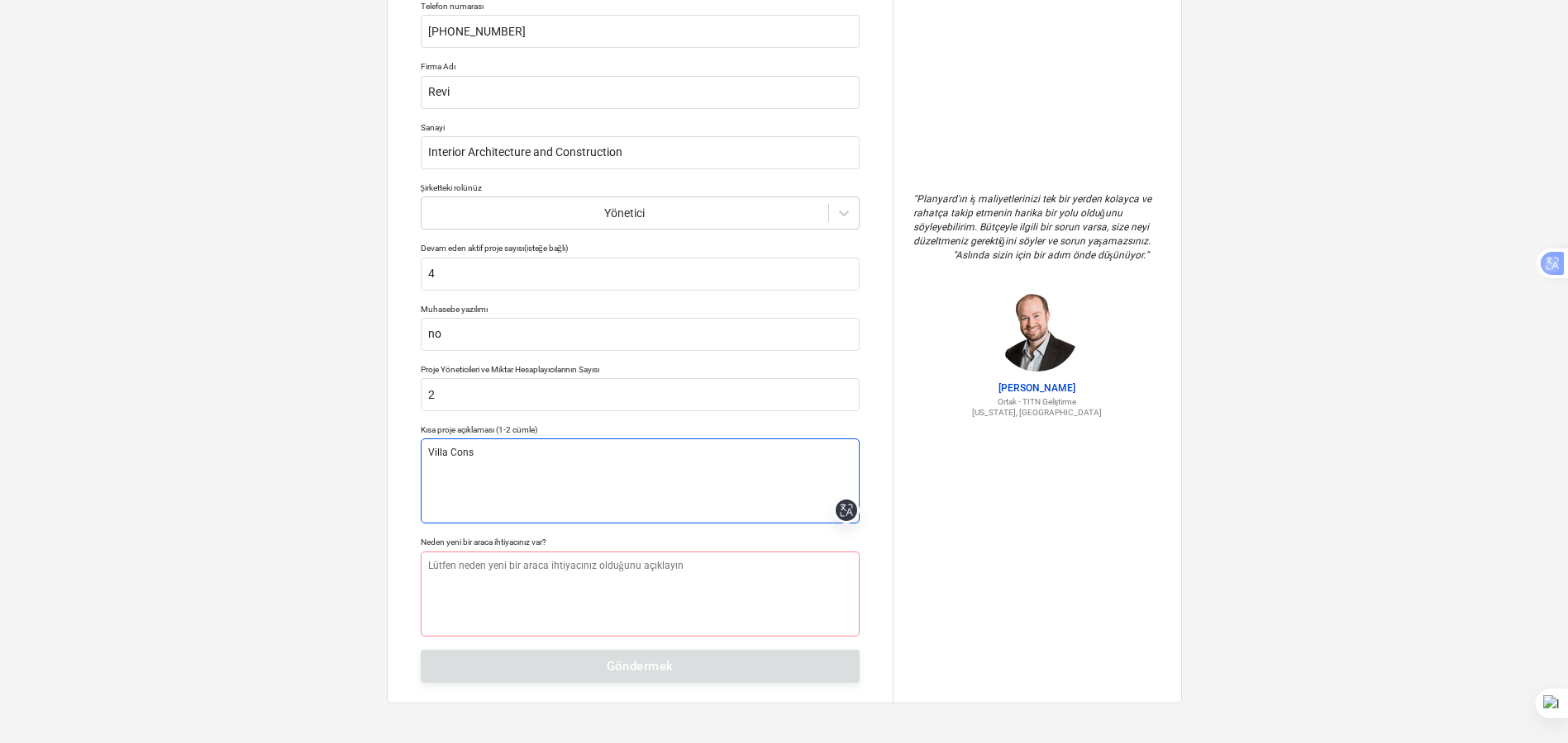
type textarea "x"
type textarea "Villa Con"
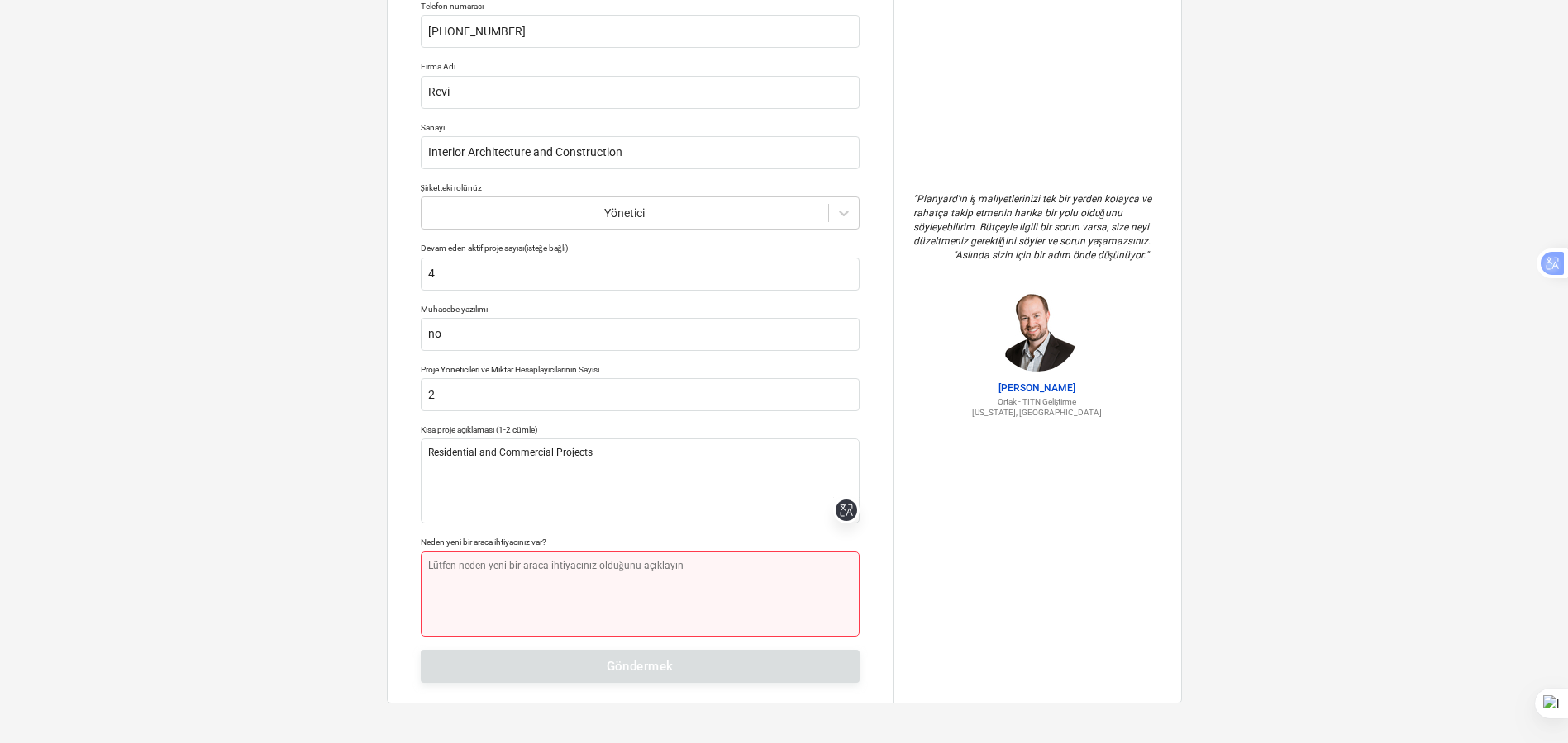
click at [475, 567] on textarea at bounding box center [640, 595] width 439 height 85
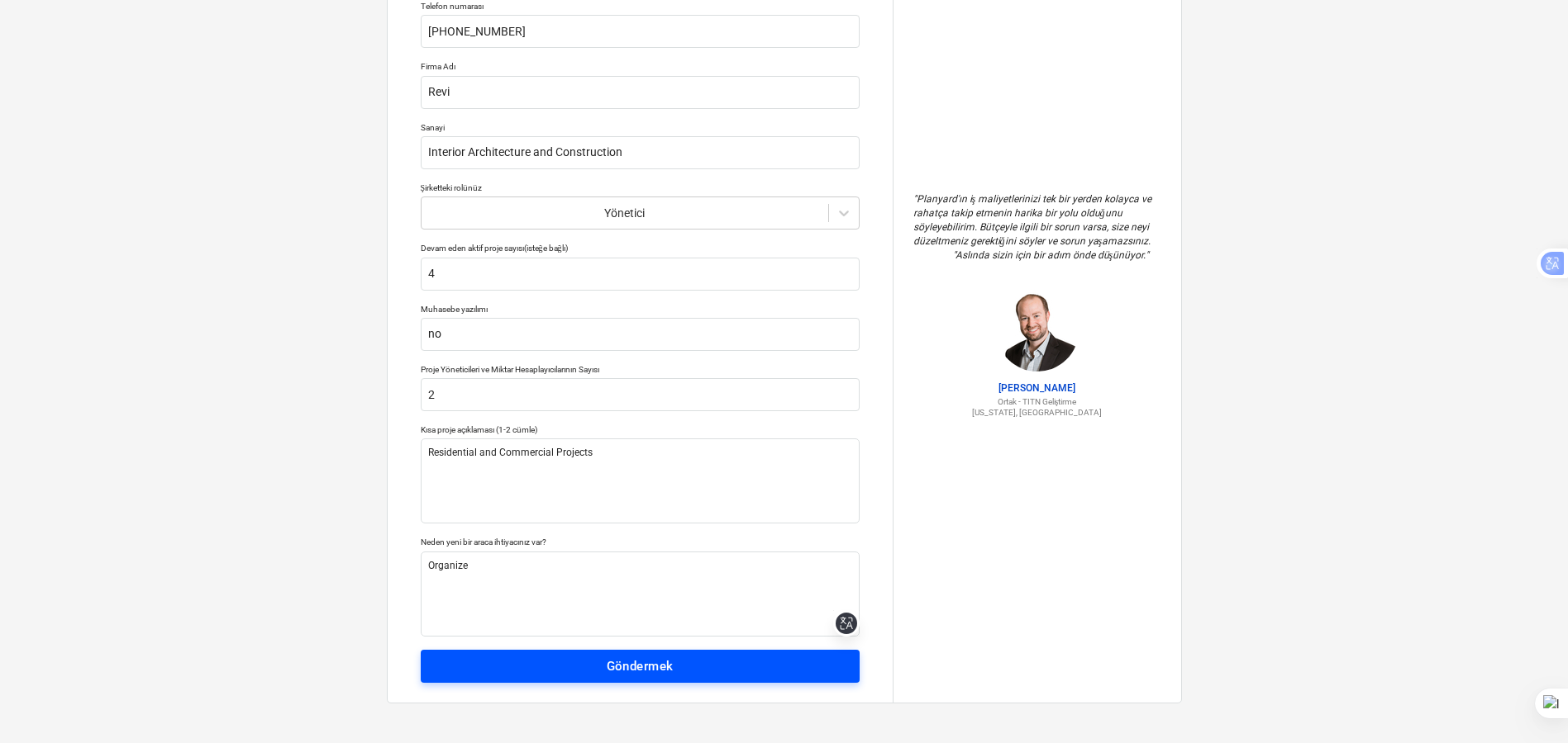
click at [571, 655] on button "Göndermek" at bounding box center [640, 666] width 439 height 33
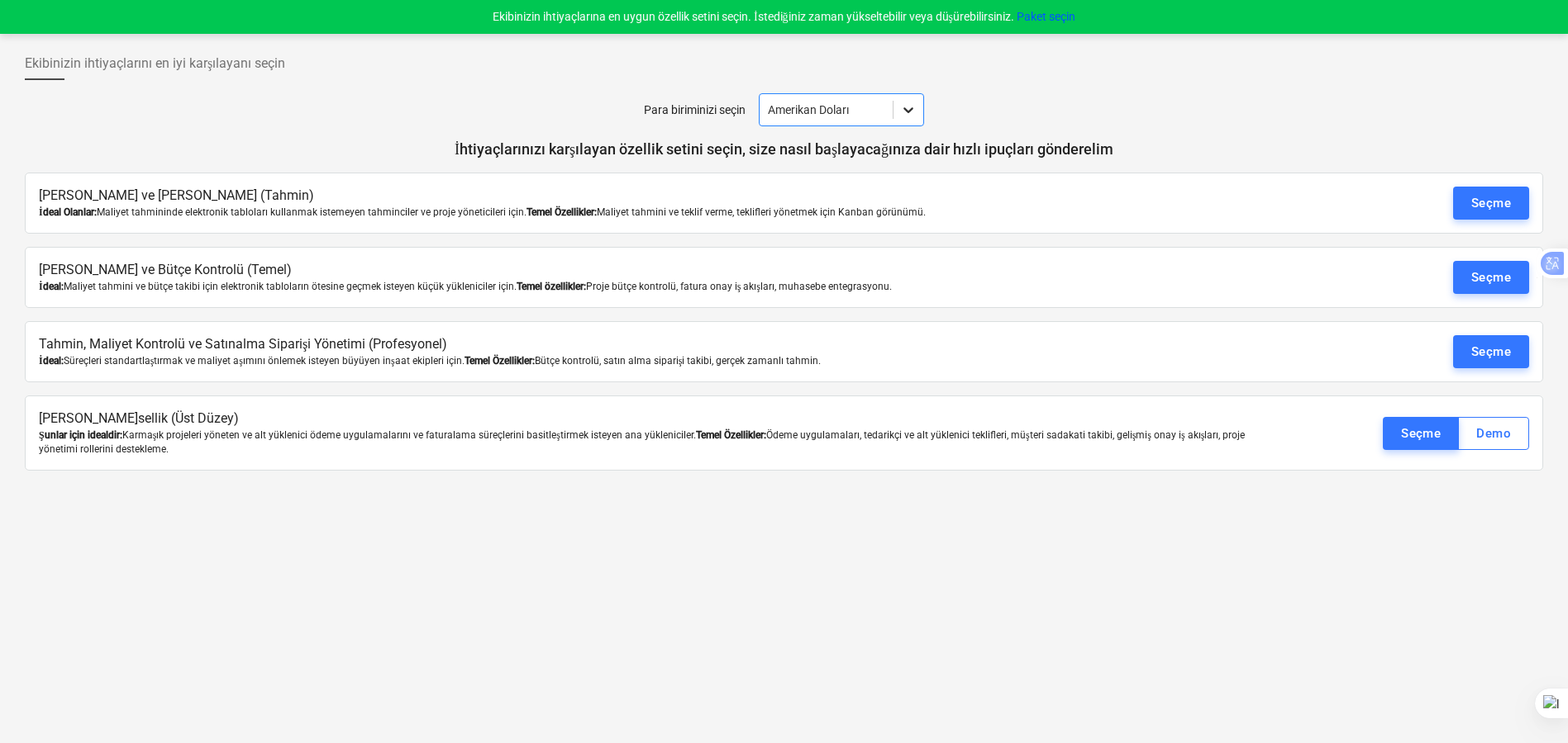
click at [910, 111] on icon at bounding box center [908, 110] width 10 height 6
click at [949, 92] on div "Ekibinizin ihtiyaçlarını en iyi karşılayanı seçin" at bounding box center [784, 70] width 1518 height 47
click at [1498, 206] on font "Seçme" at bounding box center [1490, 203] width 40 height 15
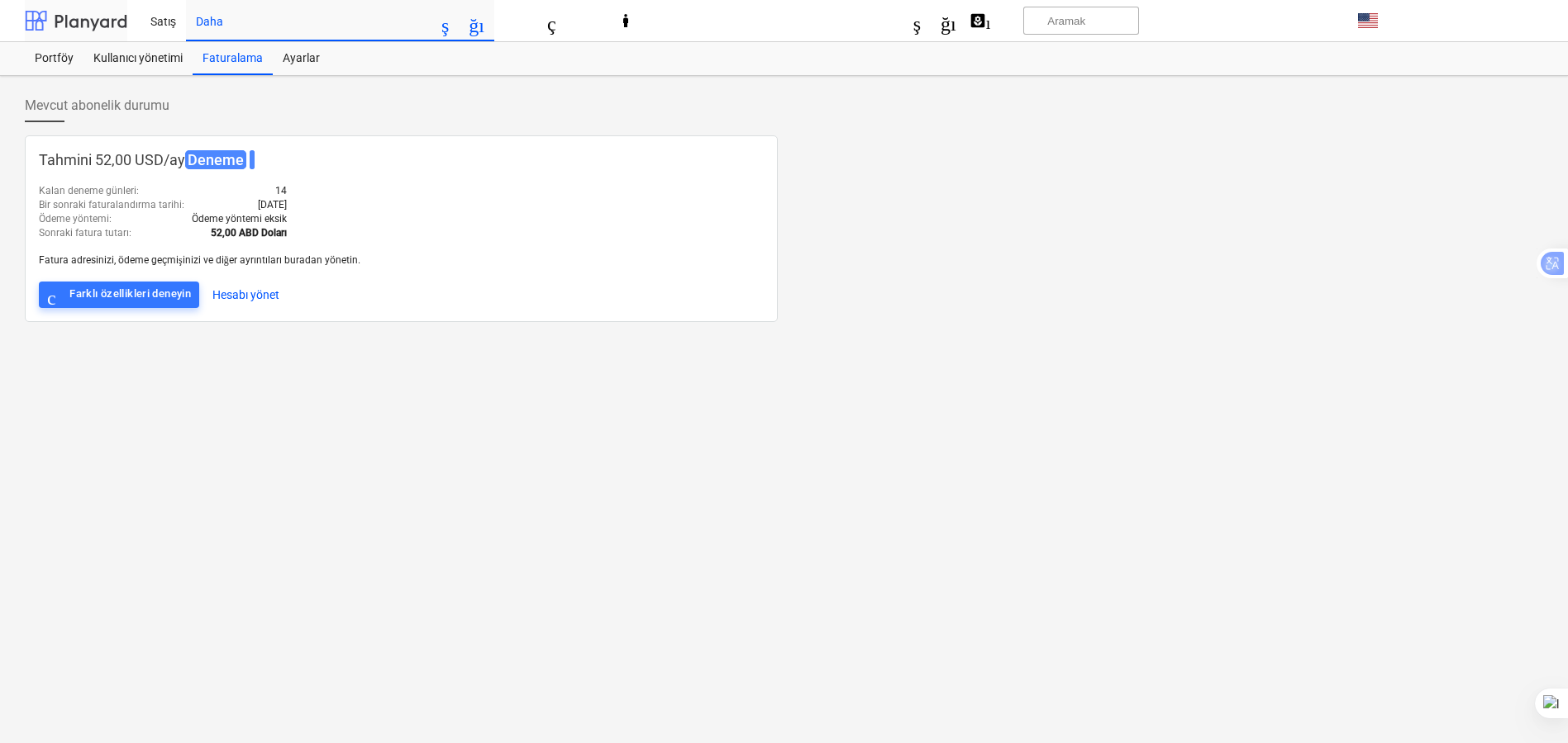
scroll to position [133, 0]
